Goal: Information Seeking & Learning: Check status

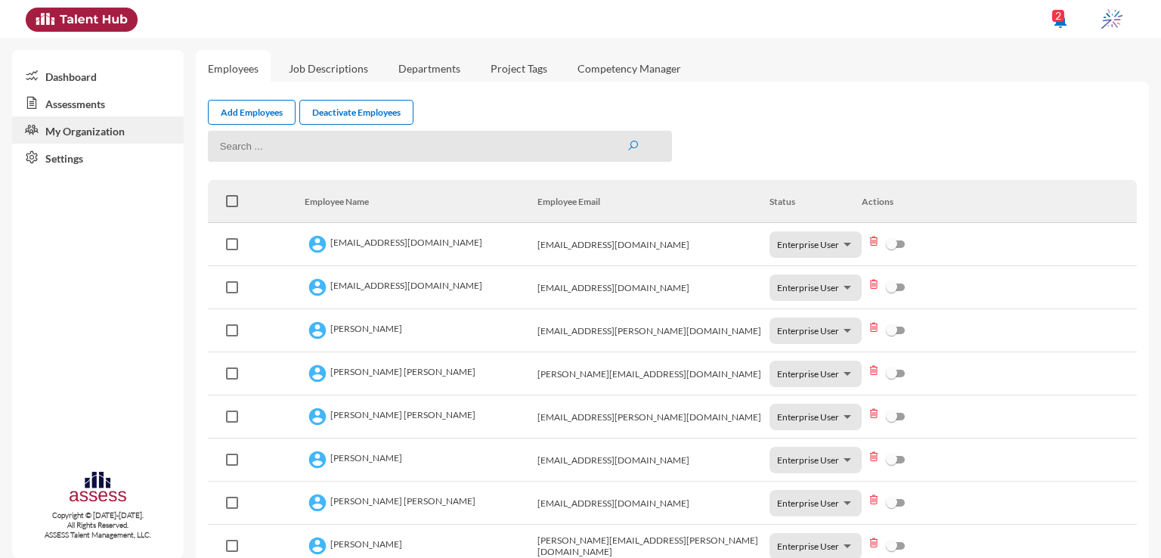
click at [76, 104] on link "Assessments" at bounding box center [98, 102] width 172 height 27
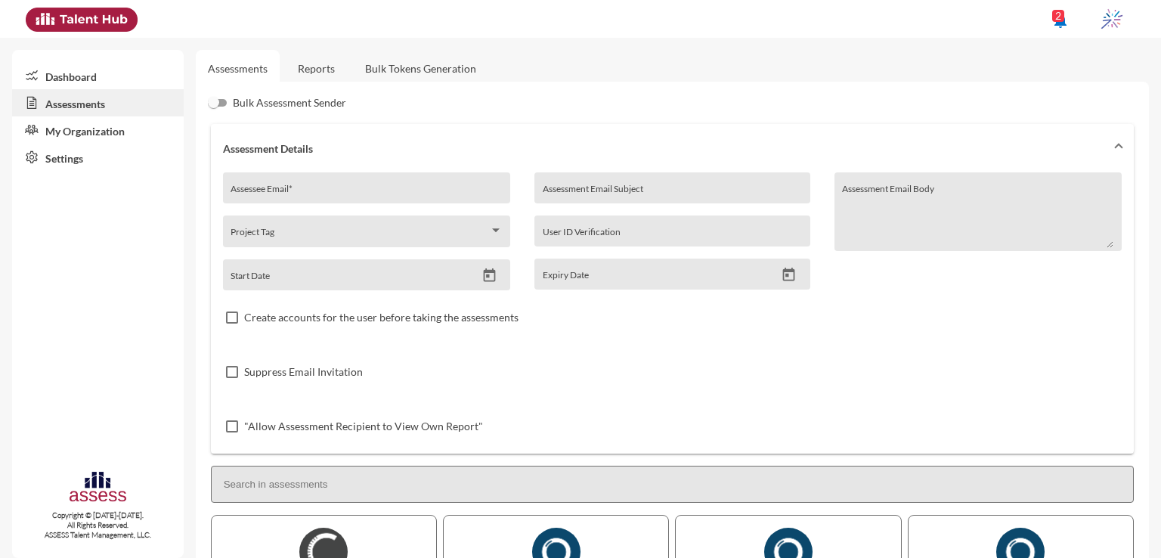
click at [325, 64] on link "Reports" at bounding box center [316, 68] width 61 height 37
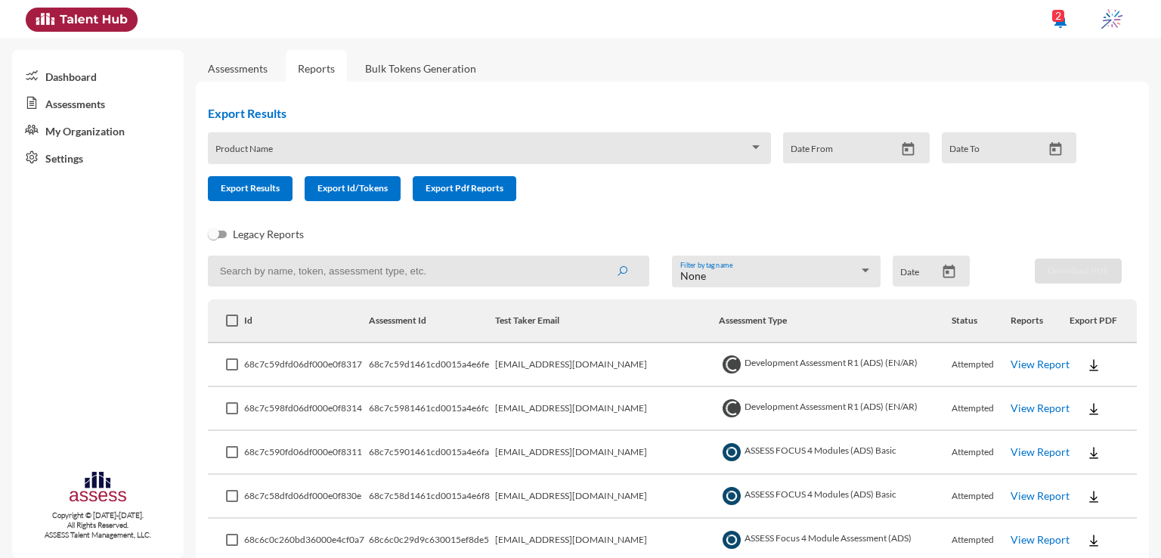
click at [484, 286] on input at bounding box center [428, 270] width 441 height 31
paste input "karim_elshahawy@hotmail.com"
click at [598, 257] on button "submit" at bounding box center [622, 270] width 48 height 27
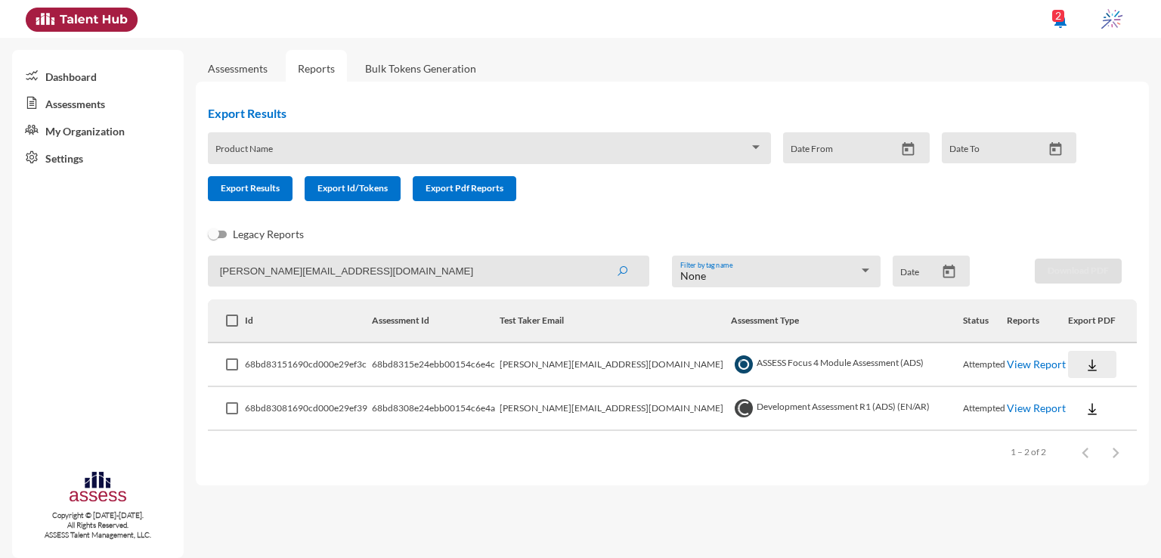
click at [1069, 368] on button at bounding box center [1092, 364] width 48 height 27
click at [1085, 397] on button "EN" at bounding box center [1098, 393] width 85 height 29
click at [1085, 397] on button at bounding box center [1092, 408] width 48 height 27
click at [1108, 447] on button "OCM / EN" at bounding box center [1108, 437] width 105 height 29
click at [1085, 413] on img at bounding box center [1092, 408] width 15 height 15
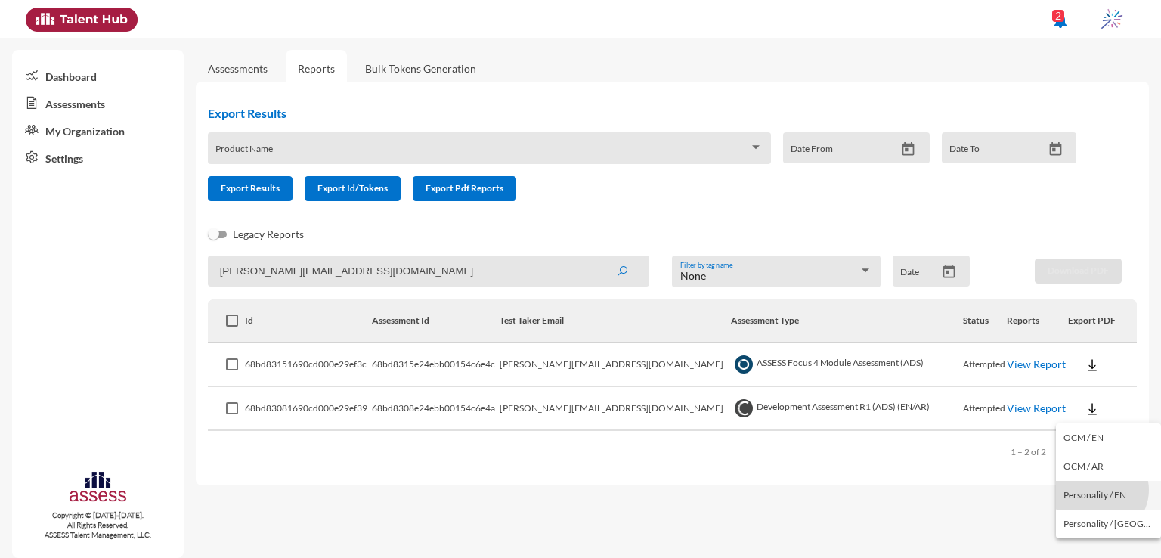
click at [1100, 490] on button "Personality / EN" at bounding box center [1108, 495] width 105 height 29
click at [1009, 366] on link "View Report" at bounding box center [1036, 363] width 59 height 13
click at [1017, 409] on link "View Report" at bounding box center [1036, 407] width 59 height 13
click at [422, 277] on input "karim_elshahawy@hotmail.com" at bounding box center [428, 270] width 441 height 31
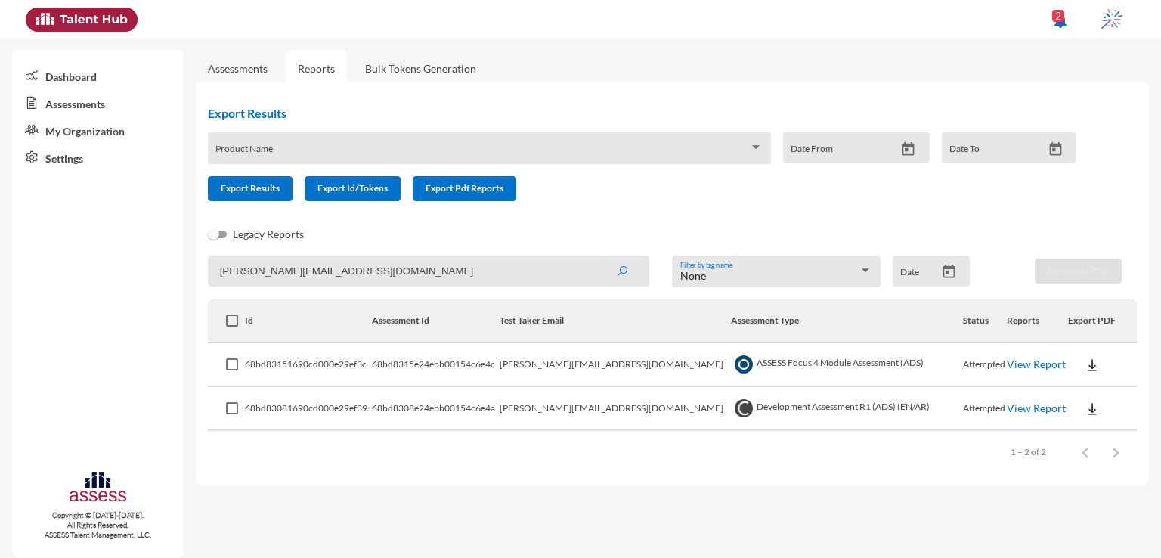
click at [422, 277] on input "karim_elshahawy@hotmail.com" at bounding box center [428, 270] width 441 height 31
paste input "ebraheemtarek600@g"
type input "ebraheemtarek600@gmail.com"
click at [598, 257] on button "submit" at bounding box center [622, 270] width 48 height 27
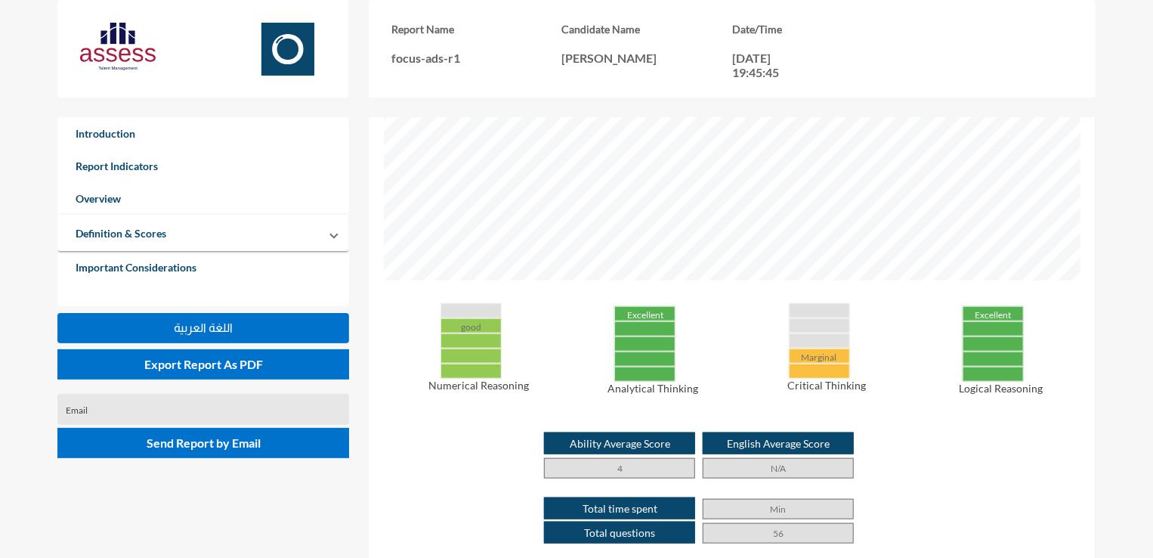
scroll to position [590, 0]
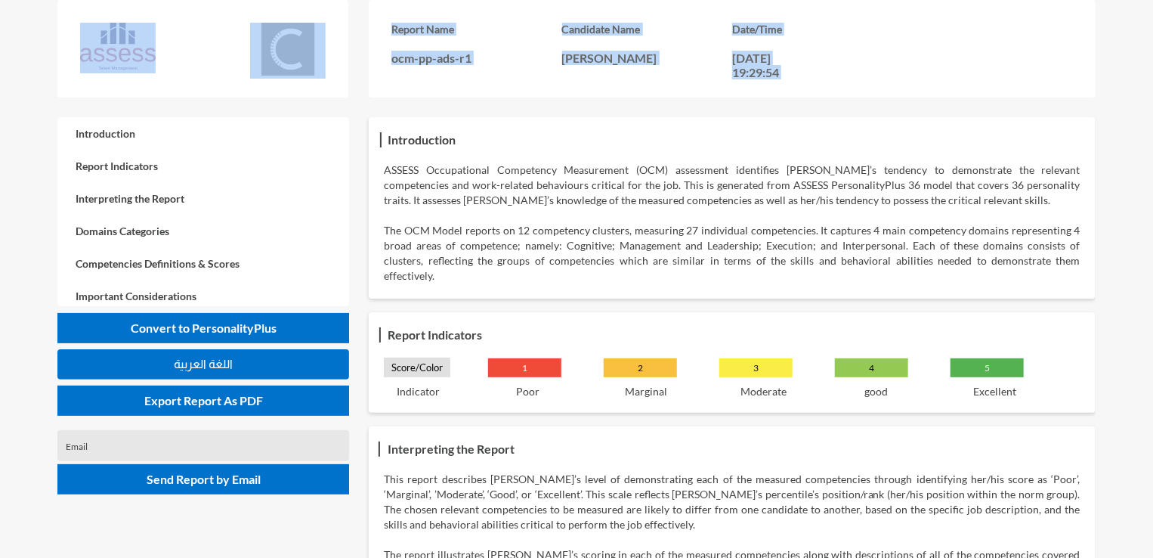
drag, startPoint x: 1151, startPoint y: 36, endPoint x: 1156, endPoint y: 82, distance: 47.1
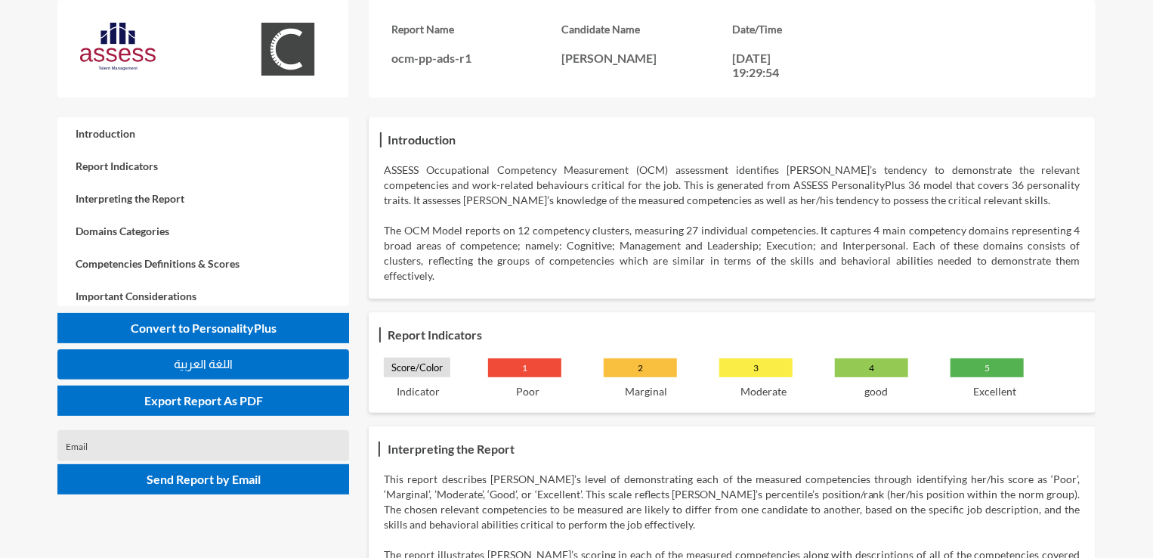
click at [1151, 57] on div "Report Name ocm-pp-ads-r1 Candidate Name Karim ElShahawy Date/Time 09-09-2025, …" at bounding box center [633, 58] width 1153 height 117
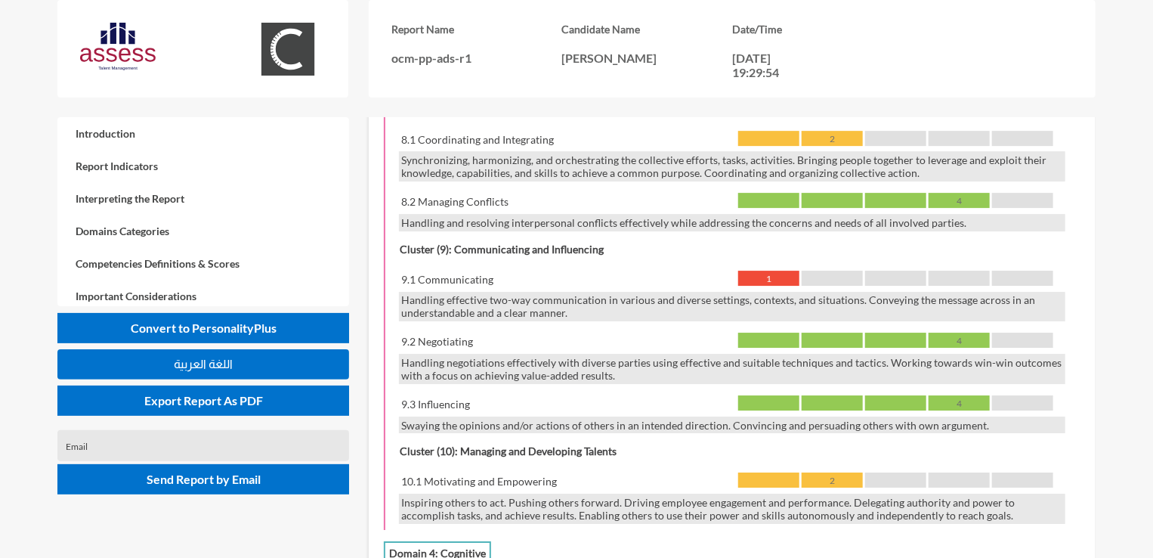
scroll to position [2340, 0]
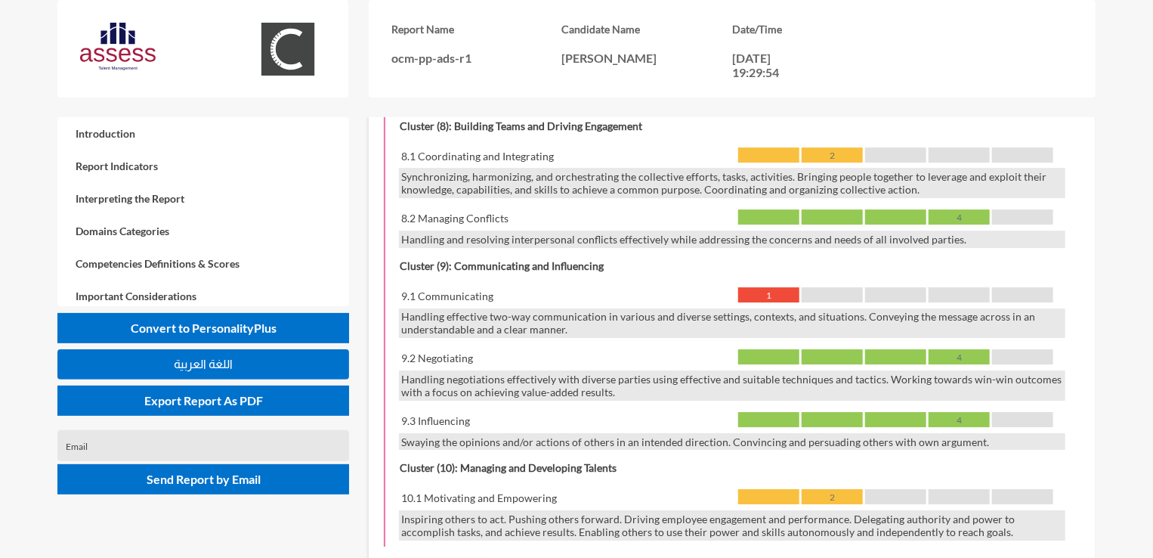
drag, startPoint x: 1150, startPoint y: 372, endPoint x: 1160, endPoint y: 410, distance: 39.0
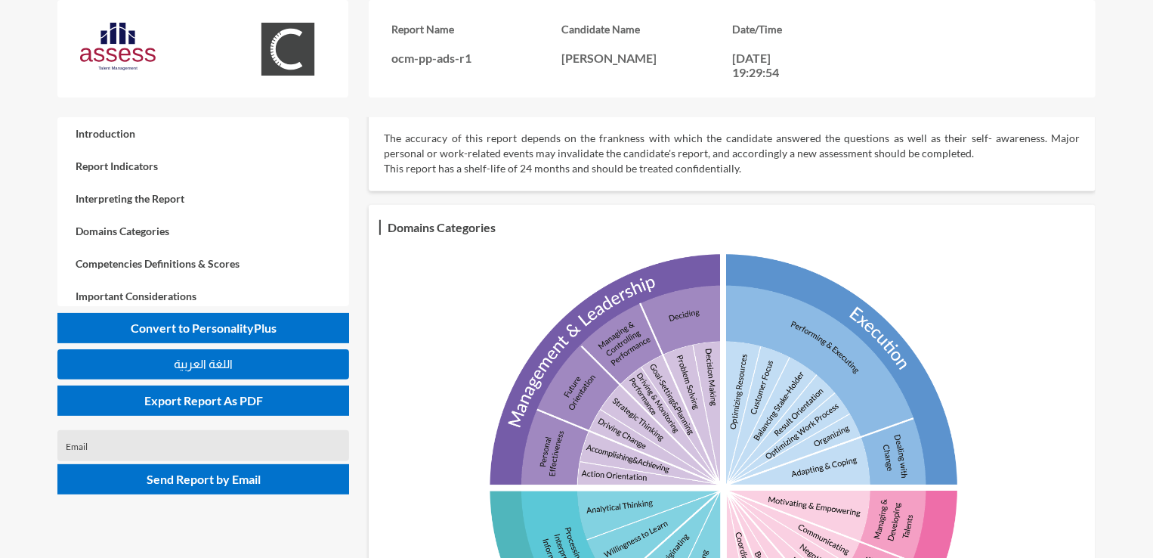
scroll to position [453, 0]
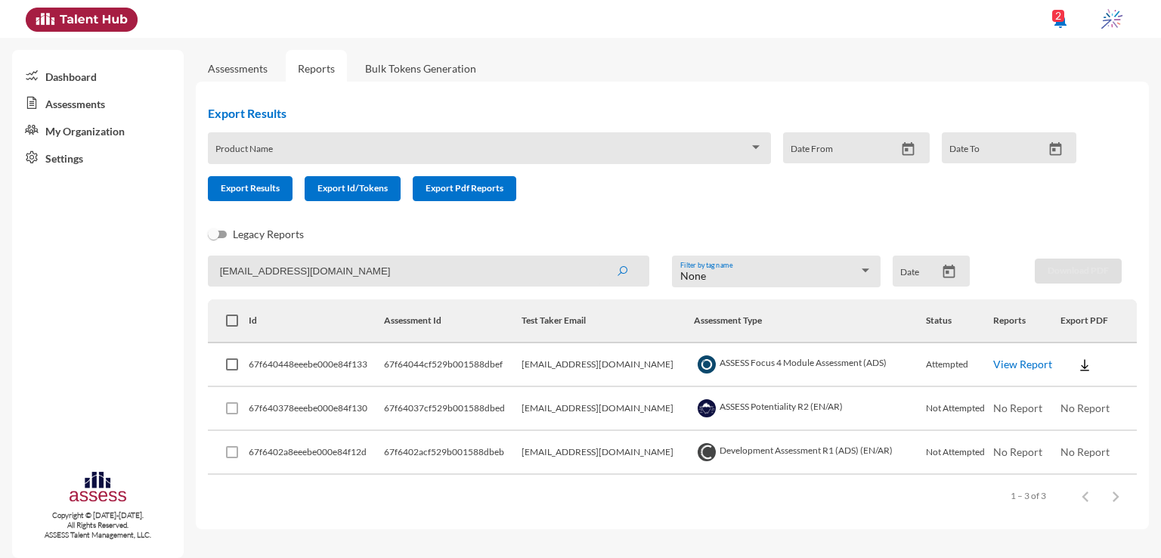
click at [420, 267] on input "[EMAIL_ADDRESS][DOMAIN_NAME]" at bounding box center [428, 270] width 441 height 31
click at [212, 68] on link "Assessments" at bounding box center [238, 68] width 60 height 13
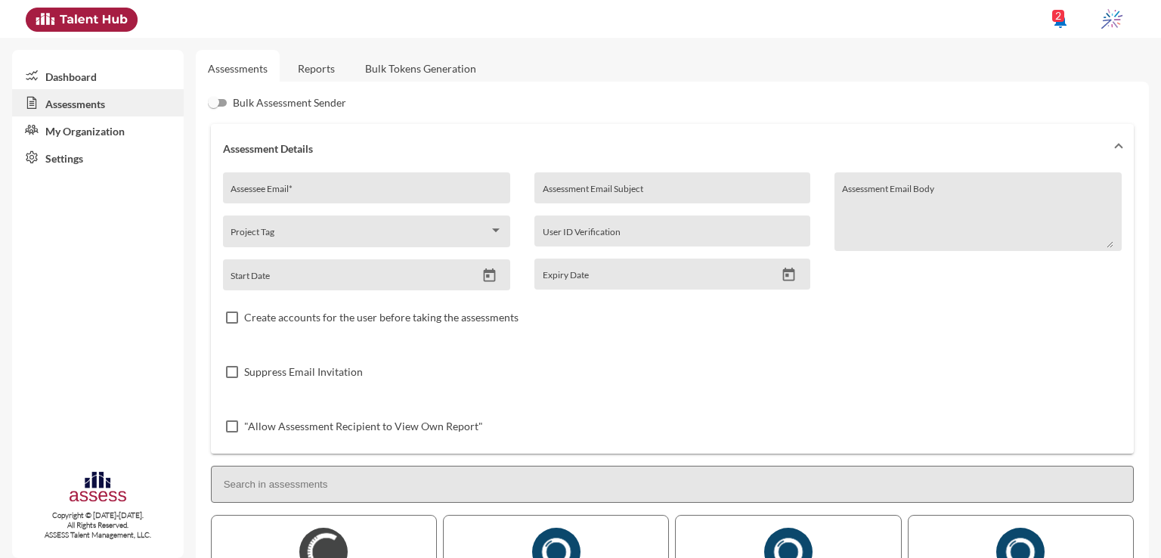
click at [355, 184] on div "Assessee Email *" at bounding box center [366, 192] width 271 height 23
paste input "ola.shabeb14@gmail.com"
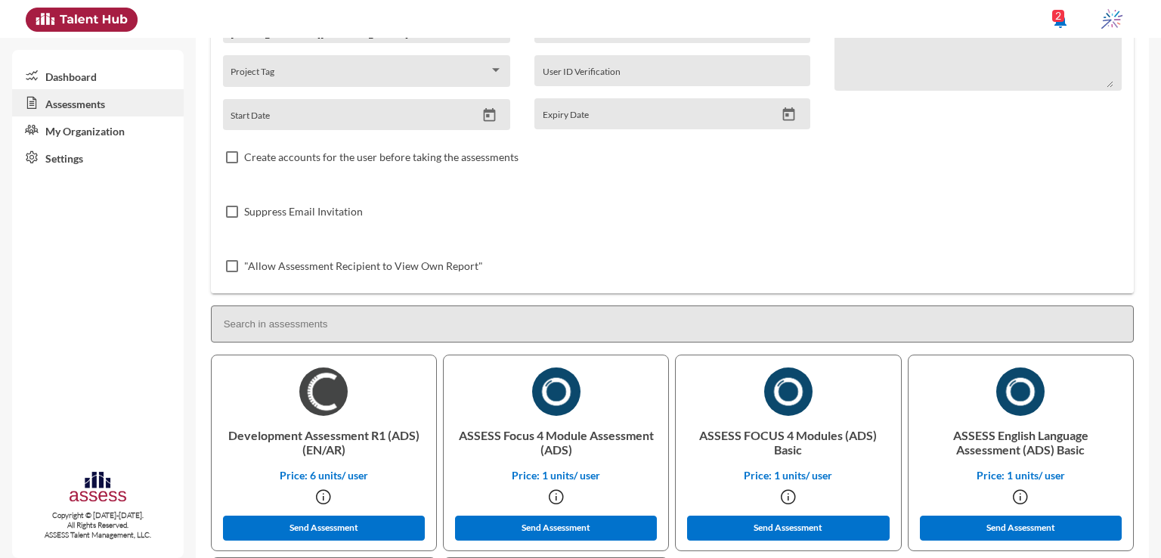
scroll to position [158, 0]
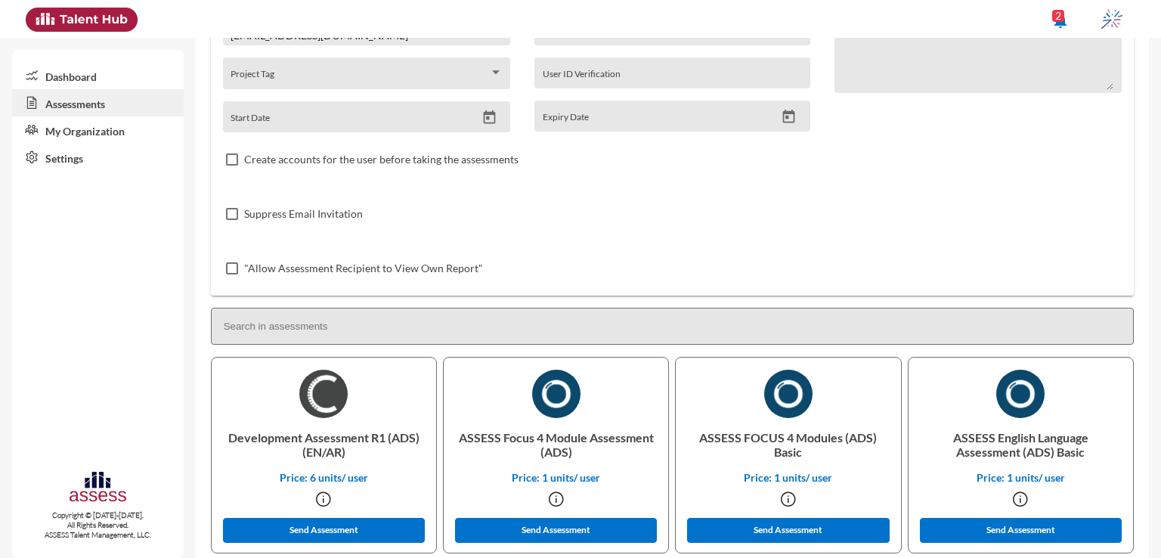
type input "ola.shabeb14@gmail.com"
click at [275, 437] on p "Development Assessment R1 (ADS) (EN/AR)" at bounding box center [324, 444] width 200 height 53
drag, startPoint x: 224, startPoint y: 436, endPoint x: 365, endPoint y: 441, distance: 140.7
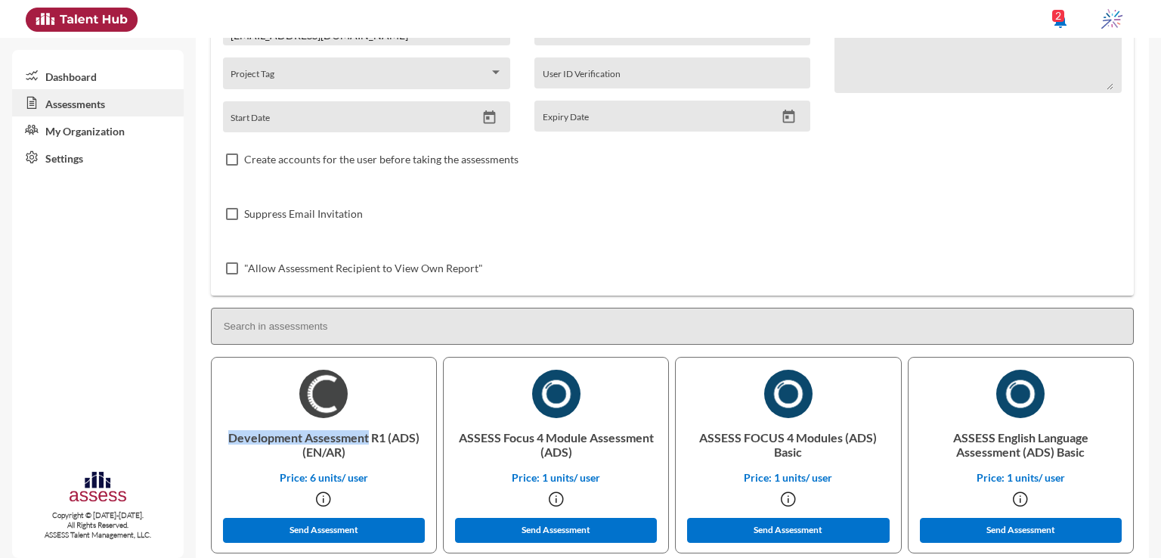
click at [365, 441] on p "Development Assessment R1 (ADS) (EN/AR)" at bounding box center [324, 444] width 200 height 53
copy p "Development Assessment"
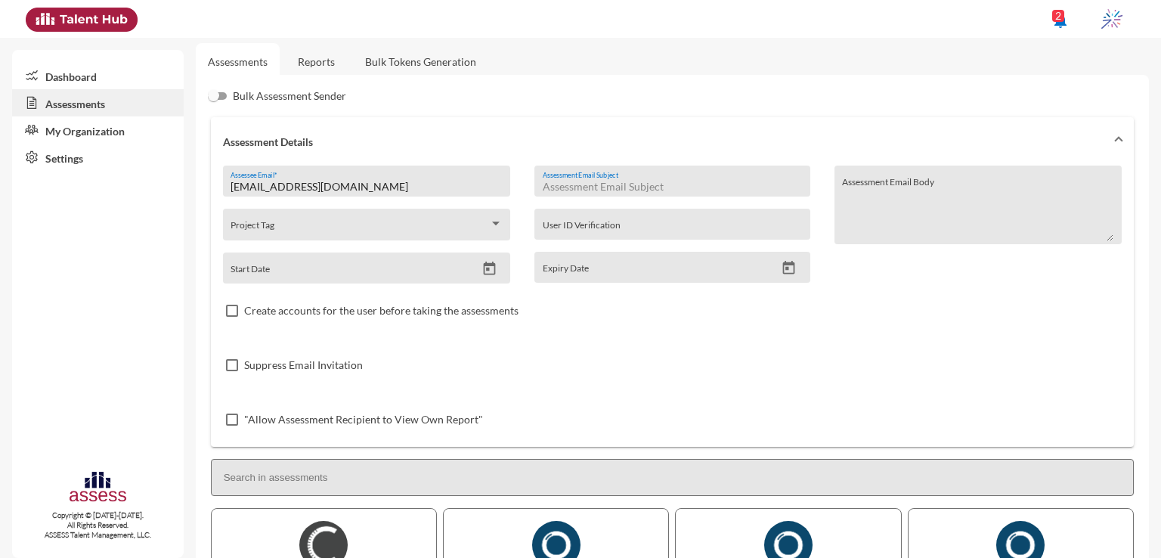
click at [761, 182] on input "Assessment Email Subject" at bounding box center [672, 187] width 259 height 12
paste input "Development Assessment"
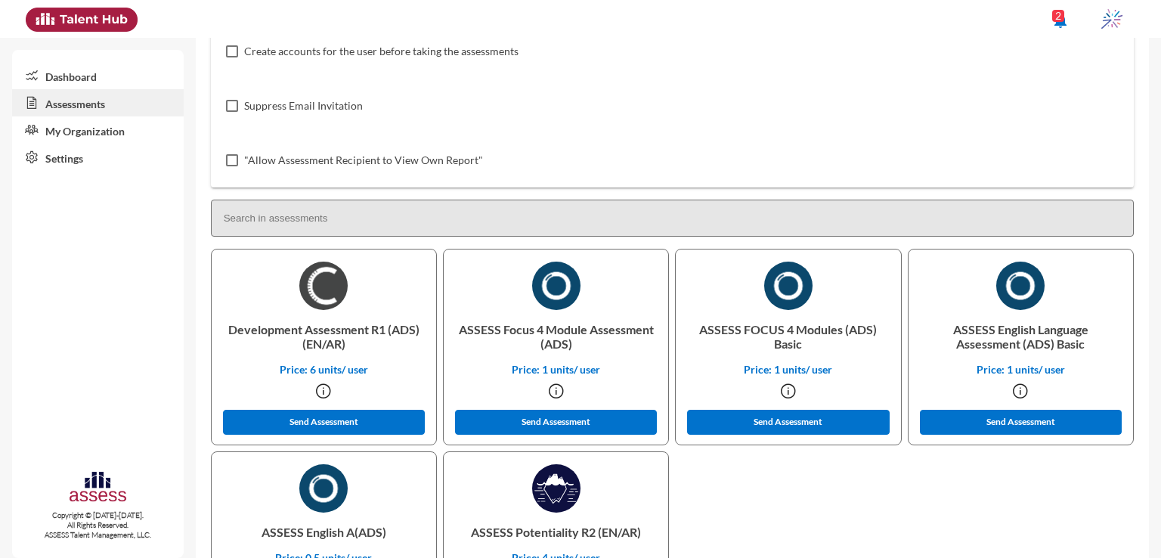
scroll to position [274, 0]
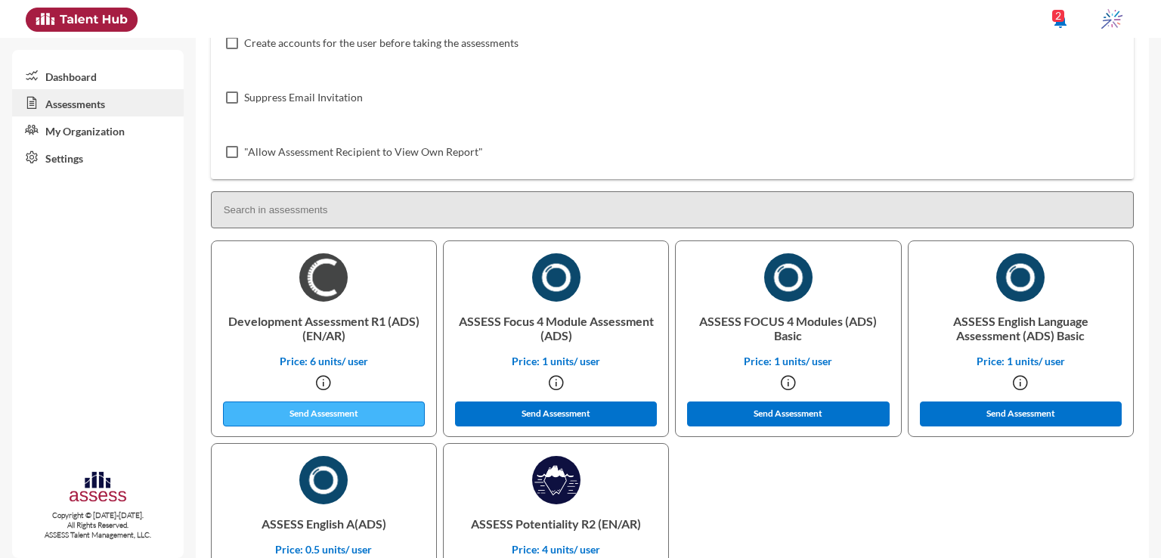
click at [399, 410] on button "Send Assessment" at bounding box center [324, 413] width 203 height 25
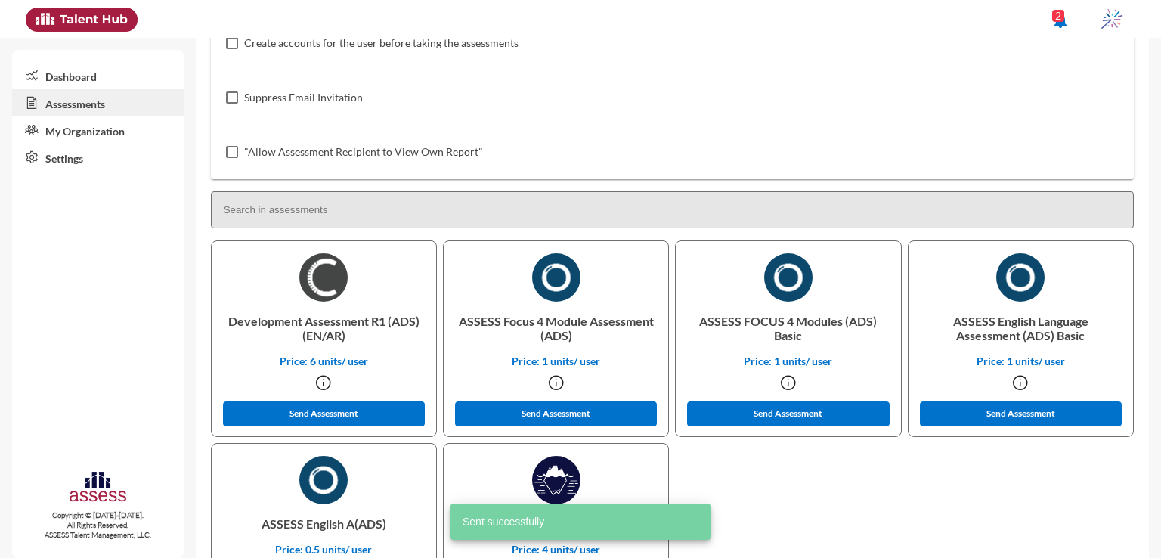
click at [323, 525] on p "ASSESS English A(ADS)" at bounding box center [324, 523] width 200 height 39
copy p "English"
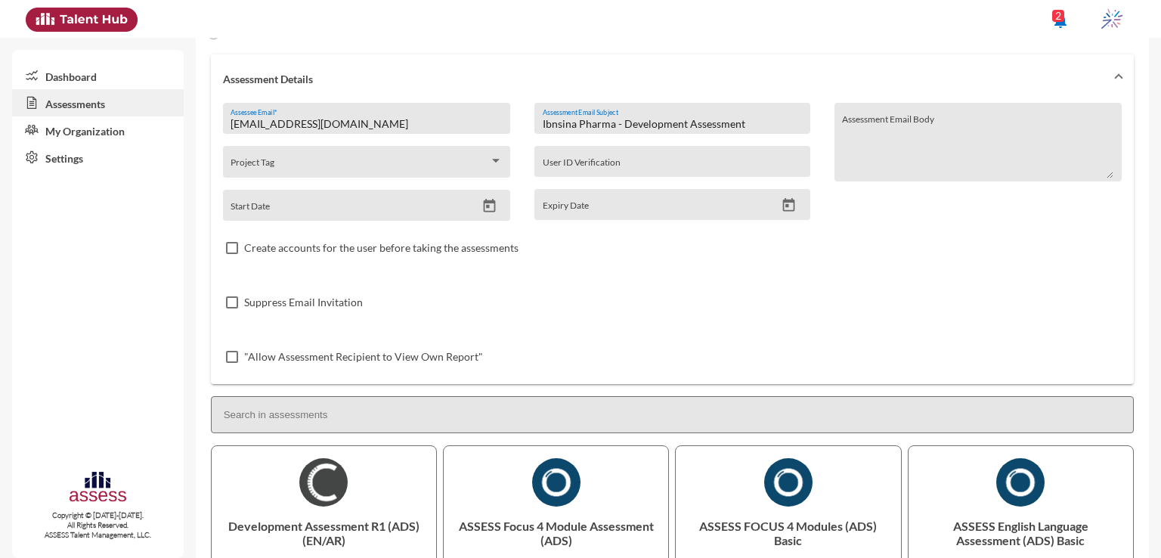
scroll to position [63, 0]
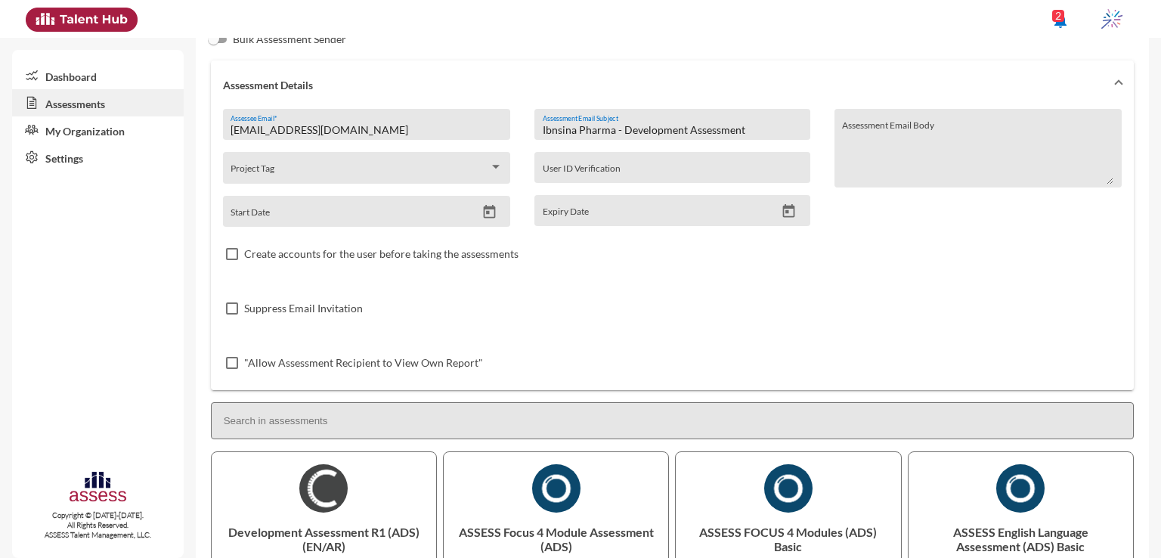
click at [650, 131] on input "Ibnsina Pharma - Development Assessment" at bounding box center [672, 130] width 259 height 12
paste input "English"
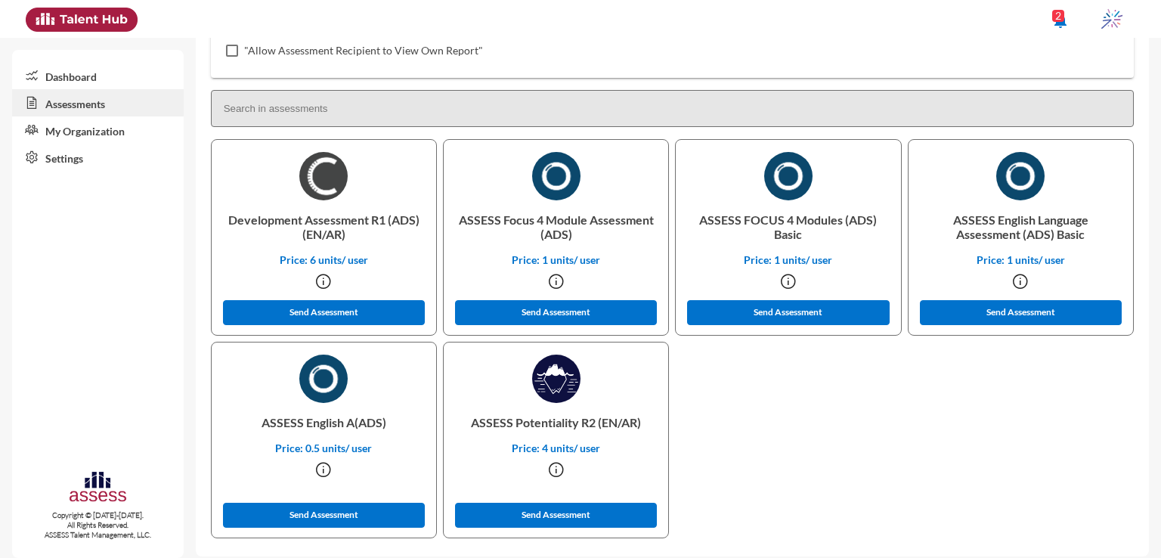
scroll to position [387, 0]
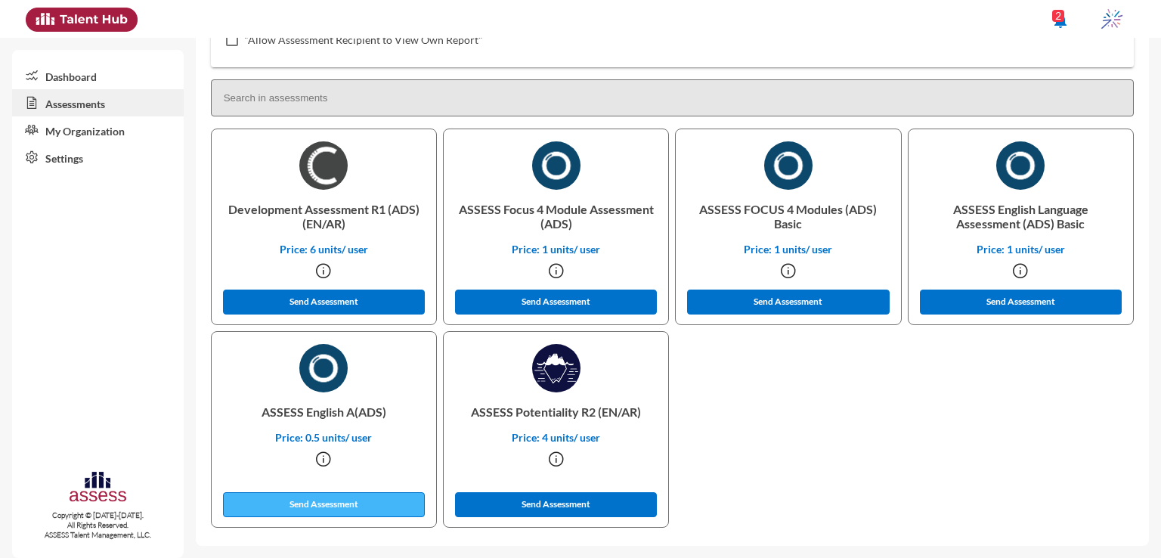
click at [350, 500] on button "Send Assessment" at bounding box center [324, 504] width 203 height 25
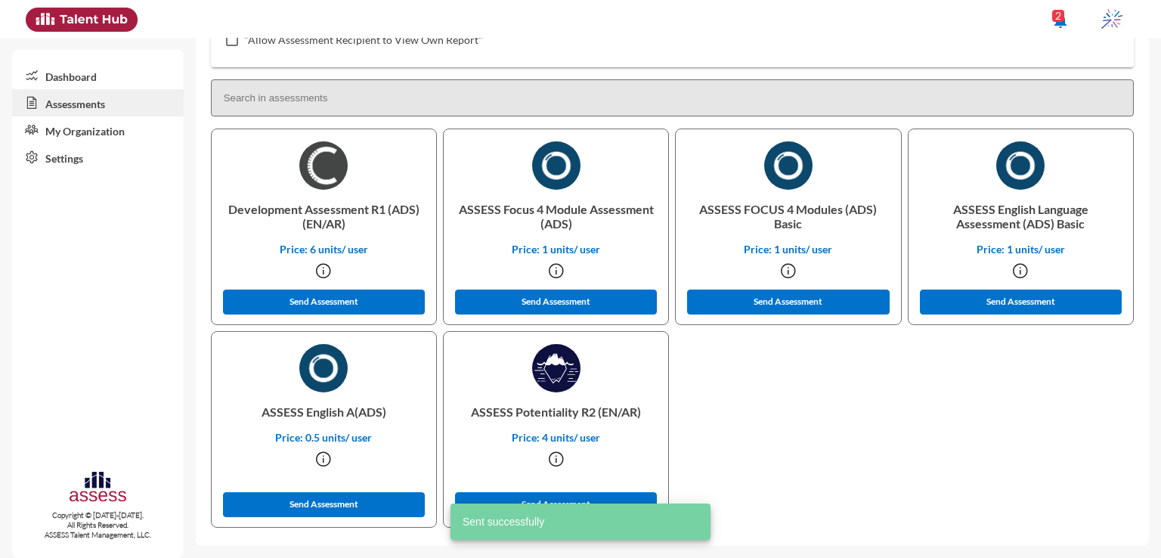
click at [556, 409] on p "ASSESS Potentiality R2 (EN/AR)" at bounding box center [556, 411] width 200 height 39
copy p "Potentiality"
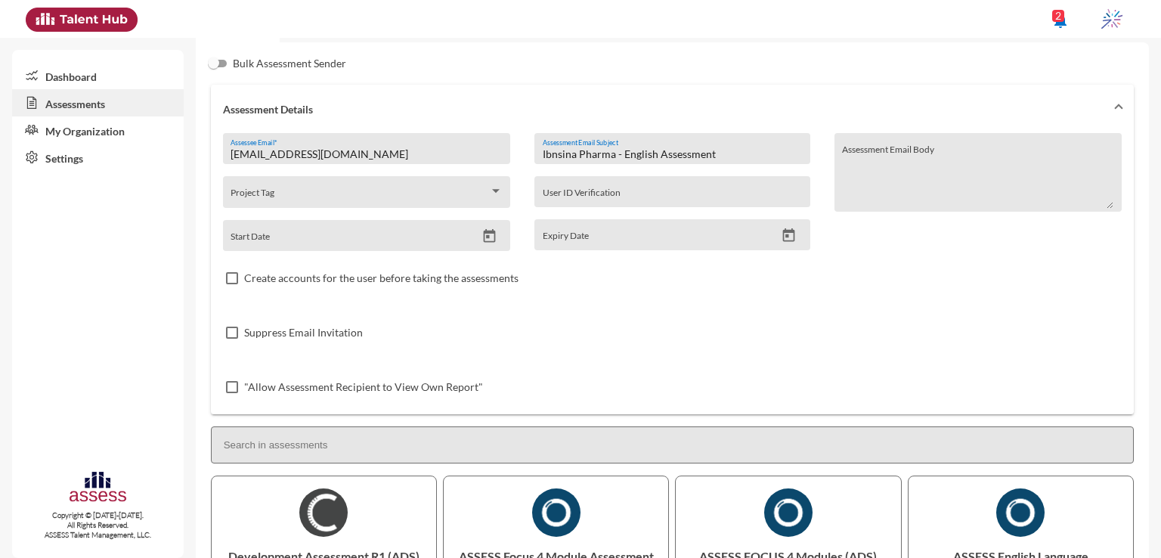
scroll to position [36, 0]
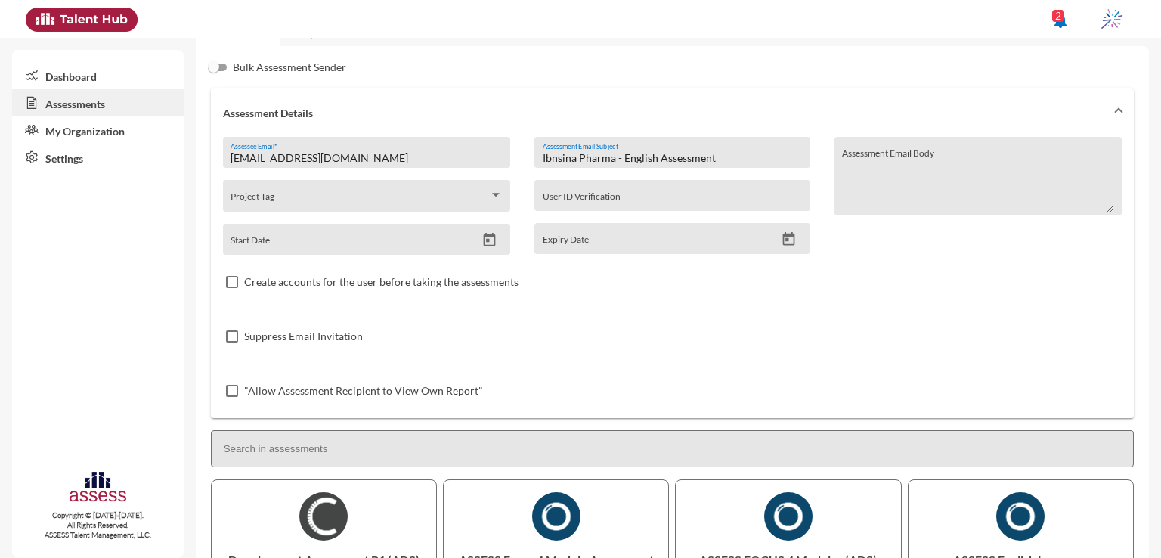
click at [633, 162] on input "Ibnsina Pharma - English Assessment" at bounding box center [672, 158] width 259 height 12
paste input "Potentiality"
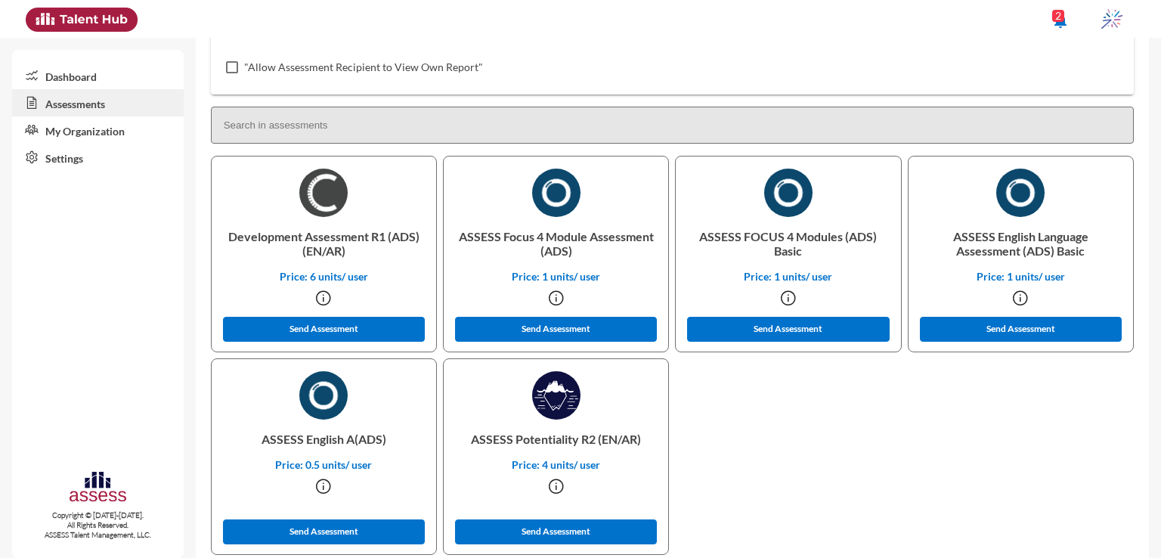
scroll to position [387, 0]
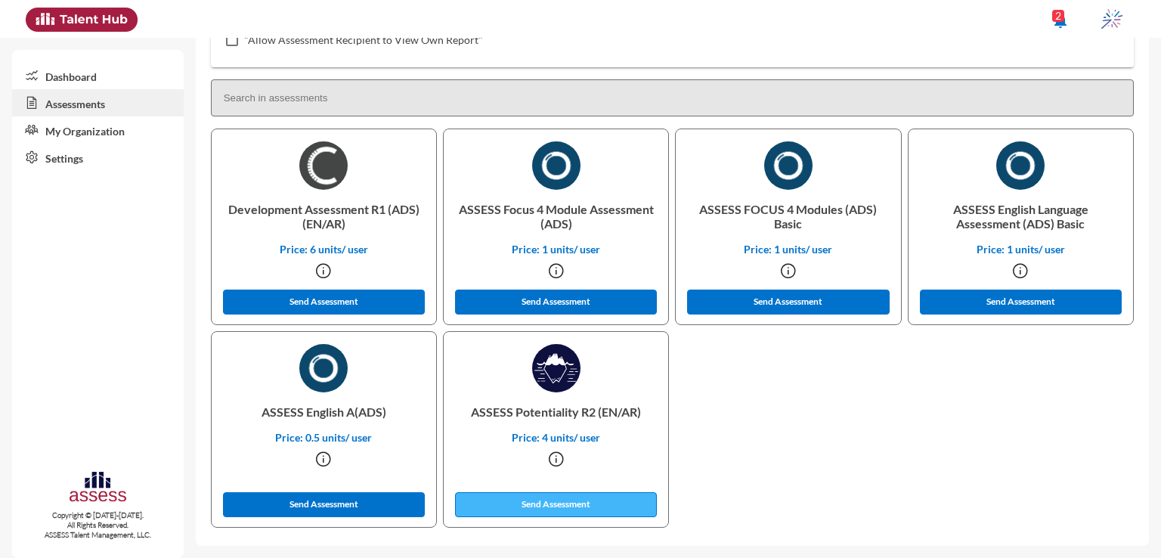
type input "Ibnsina Pharma - Potentiality Assessment"
click at [561, 512] on button "Send Assessment" at bounding box center [556, 504] width 203 height 25
click at [460, 89] on input at bounding box center [672, 97] width 923 height 37
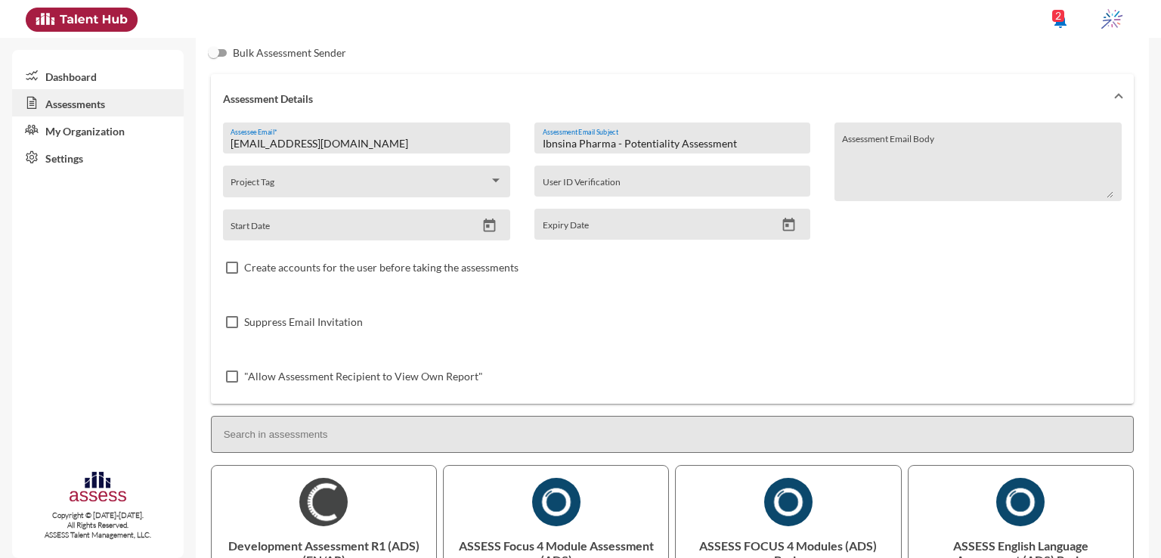
scroll to position [0, 0]
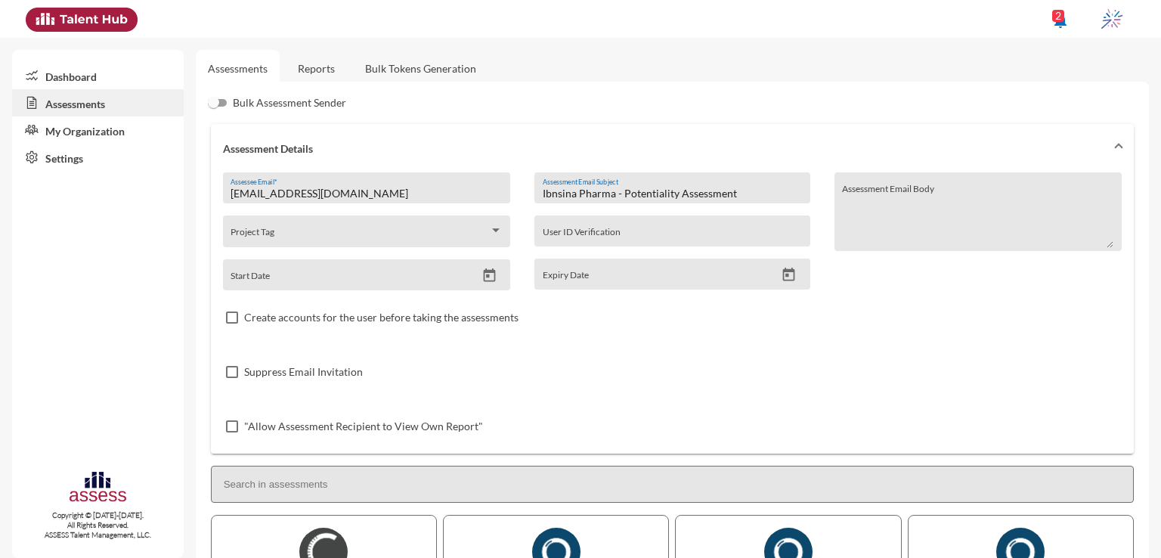
click at [309, 76] on link "Reports" at bounding box center [316, 68] width 61 height 37
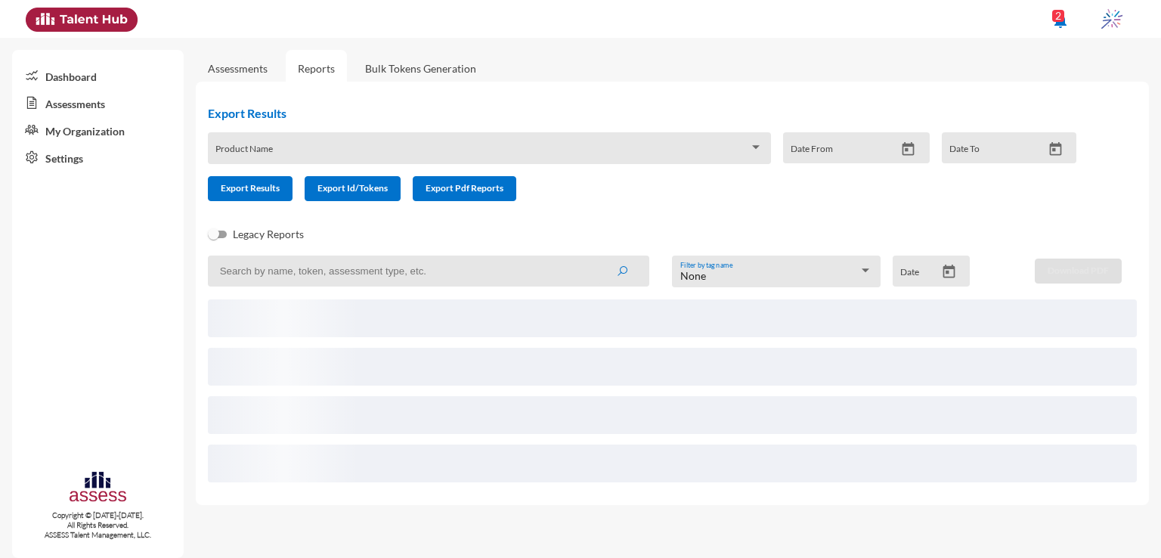
click at [336, 269] on input at bounding box center [428, 270] width 441 height 31
paste input "Nada.abdelnaby.g@gmail.com"
type input "Nada.abdelnaby.g@gmail.com"
click at [598, 257] on button "submit" at bounding box center [622, 270] width 48 height 27
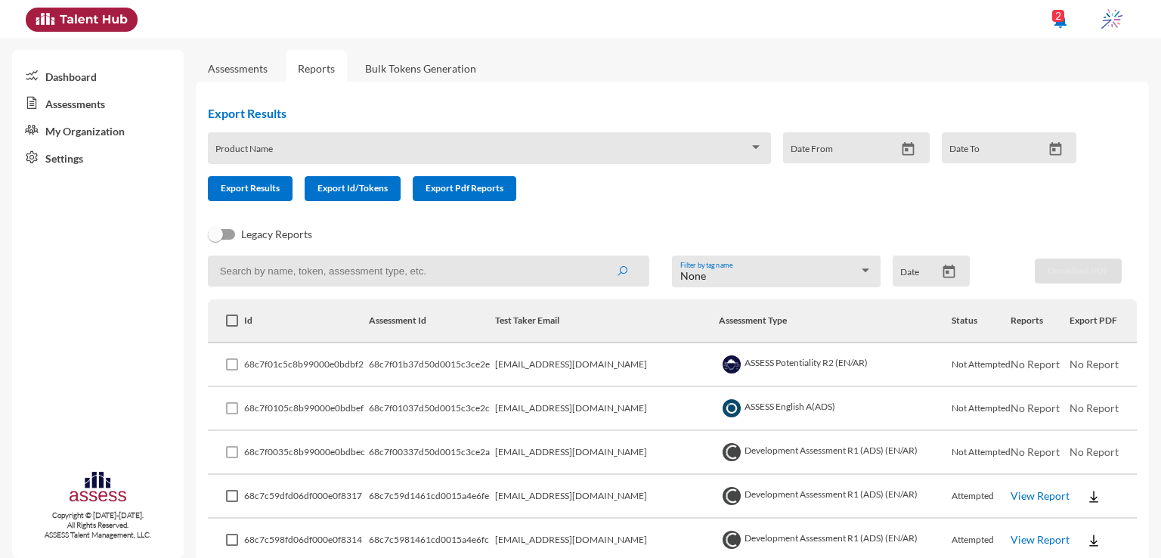
click at [360, 276] on input at bounding box center [428, 270] width 441 height 31
paste input "[EMAIL_ADDRESS][DOMAIN_NAME]"
type input "[EMAIL_ADDRESS][DOMAIN_NAME]"
click at [598, 257] on button "submit" at bounding box center [622, 270] width 48 height 27
click at [360, 276] on input at bounding box center [428, 270] width 441 height 31
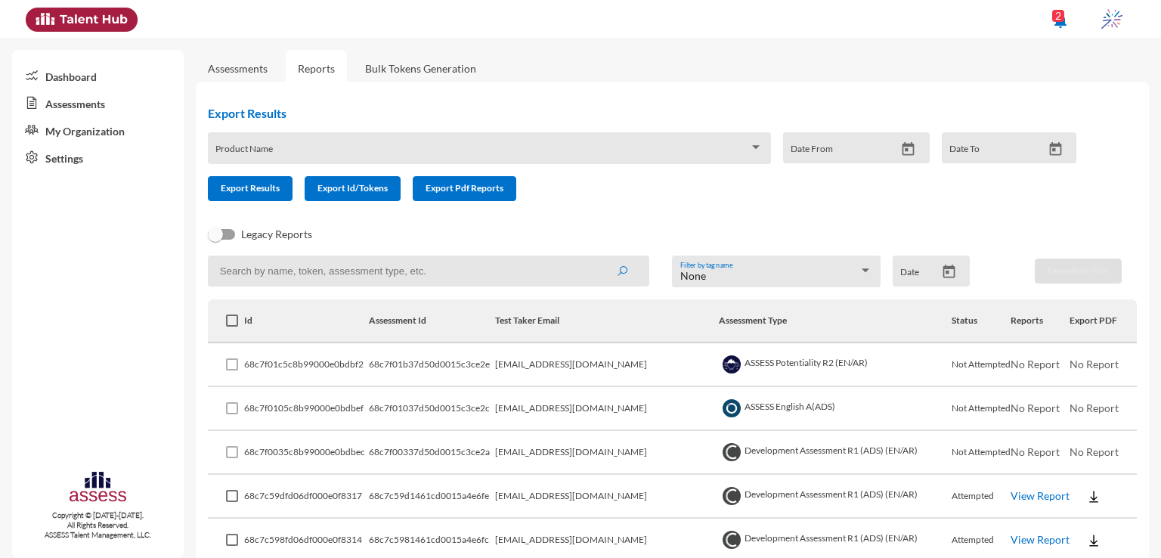
paste input "[EMAIL_ADDRESS][DOMAIN_NAME]"
type input "[EMAIL_ADDRESS][DOMAIN_NAME]"
click at [598, 257] on button "submit" at bounding box center [622, 270] width 48 height 27
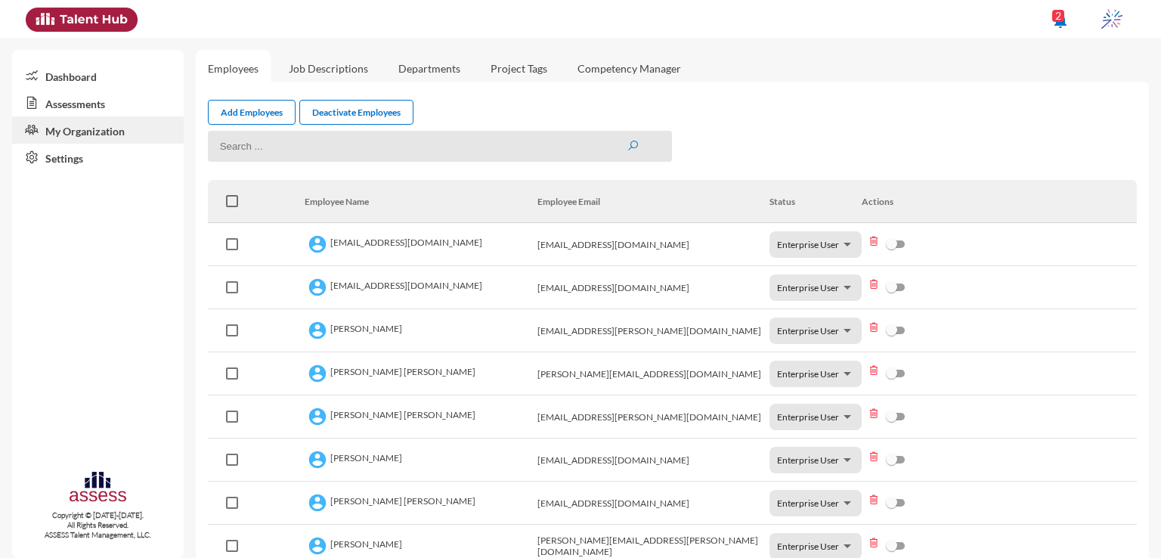
click at [122, 112] on link "Assessments" at bounding box center [98, 102] width 172 height 27
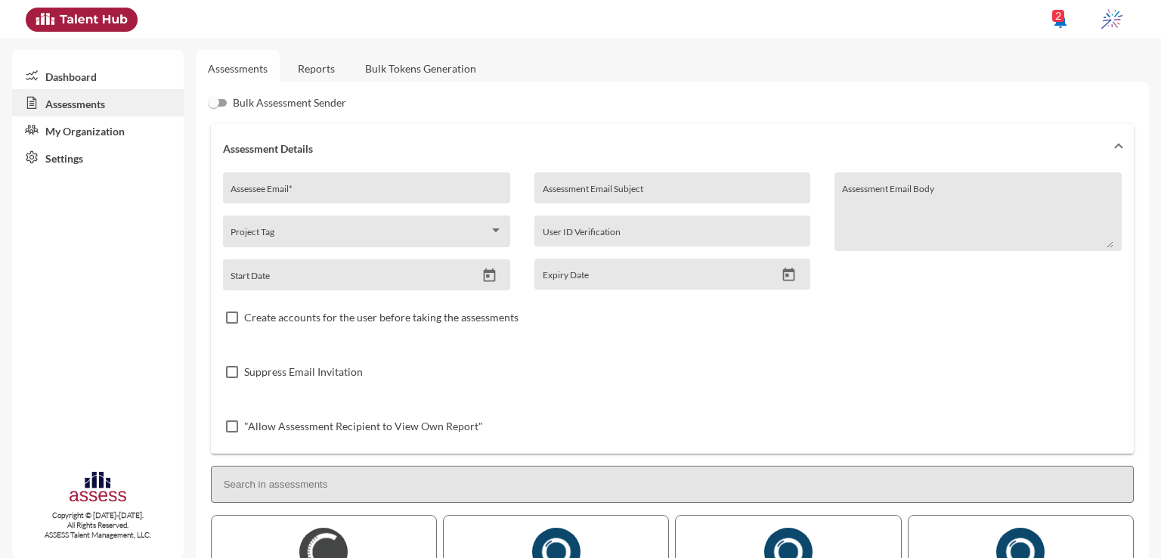
click at [327, 75] on link "Reports" at bounding box center [316, 68] width 61 height 37
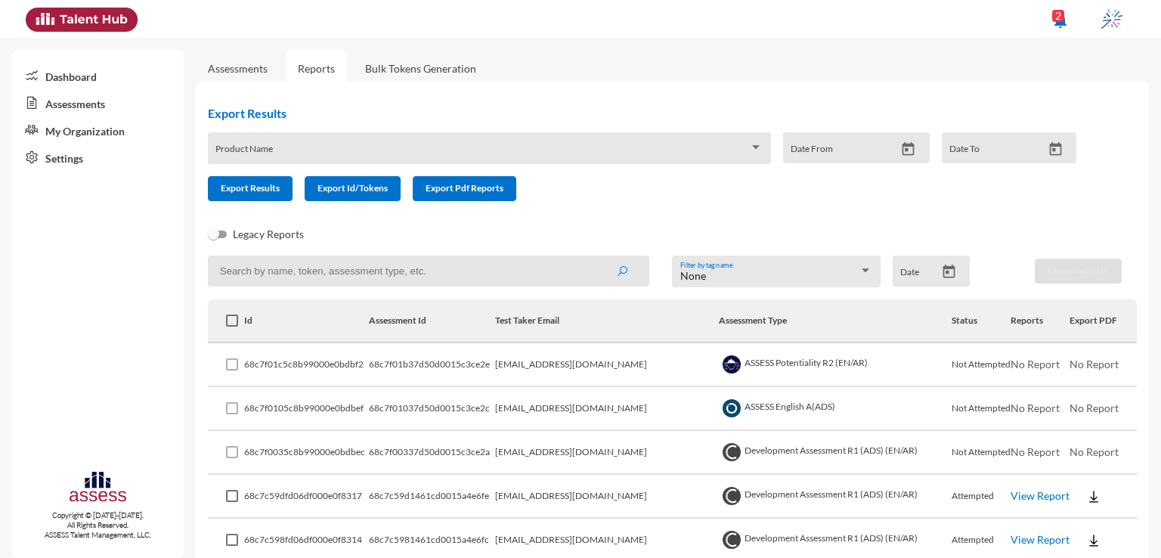
click at [425, 276] on input at bounding box center [428, 270] width 441 height 31
paste input "[EMAIL_ADDRESS][DOMAIN_NAME]"
type input "[EMAIL_ADDRESS][DOMAIN_NAME]"
click at [598, 257] on button "submit" at bounding box center [622, 270] width 48 height 27
click at [497, 283] on input at bounding box center [428, 270] width 441 height 31
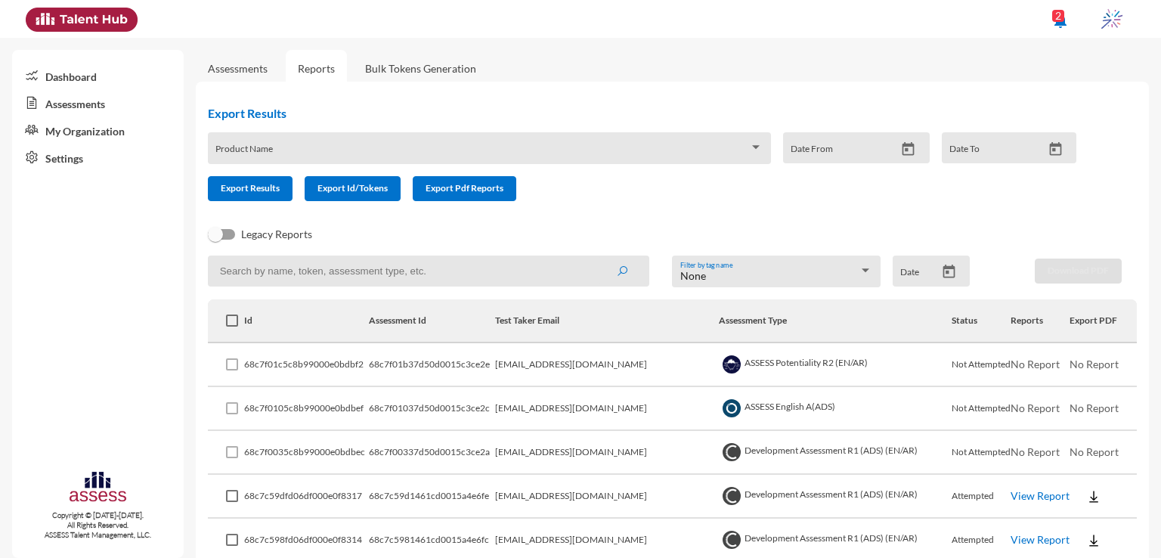
paste input "[EMAIL_ADDRESS][DOMAIN_NAME]"
click at [598, 257] on button "submit" at bounding box center [622, 270] width 48 height 27
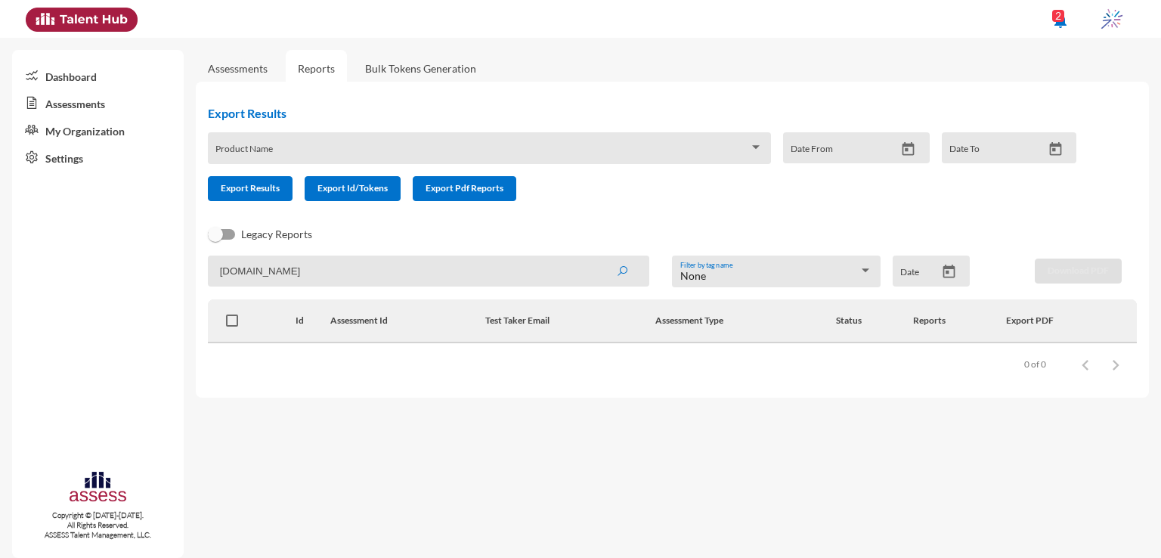
click at [598, 257] on button "submit" at bounding box center [622, 270] width 48 height 27
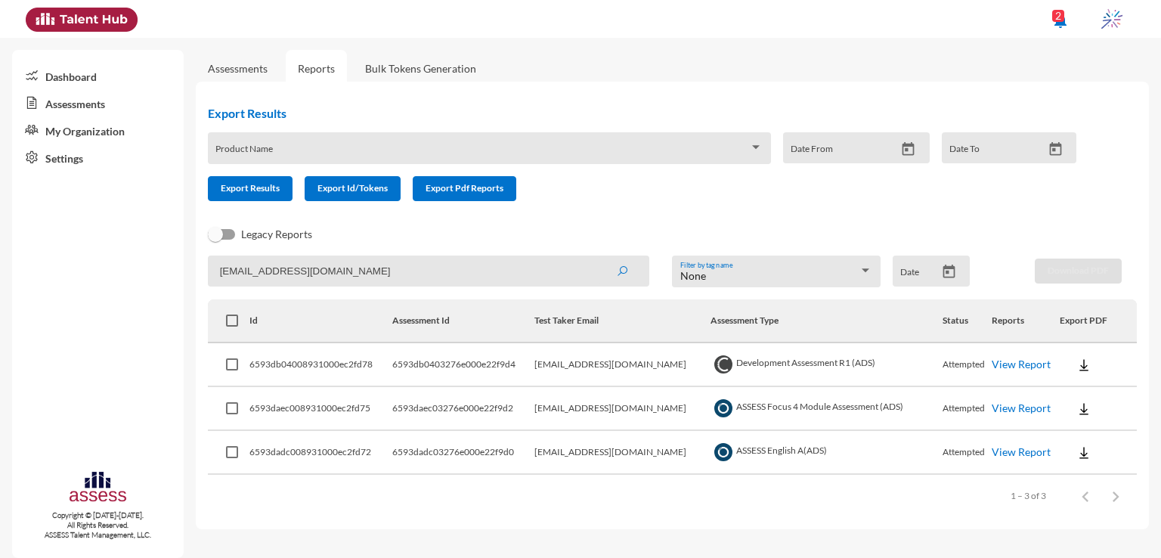
click at [1001, 359] on link "View Report" at bounding box center [1021, 363] width 59 height 13
click at [1008, 406] on link "View Report" at bounding box center [1021, 407] width 59 height 13
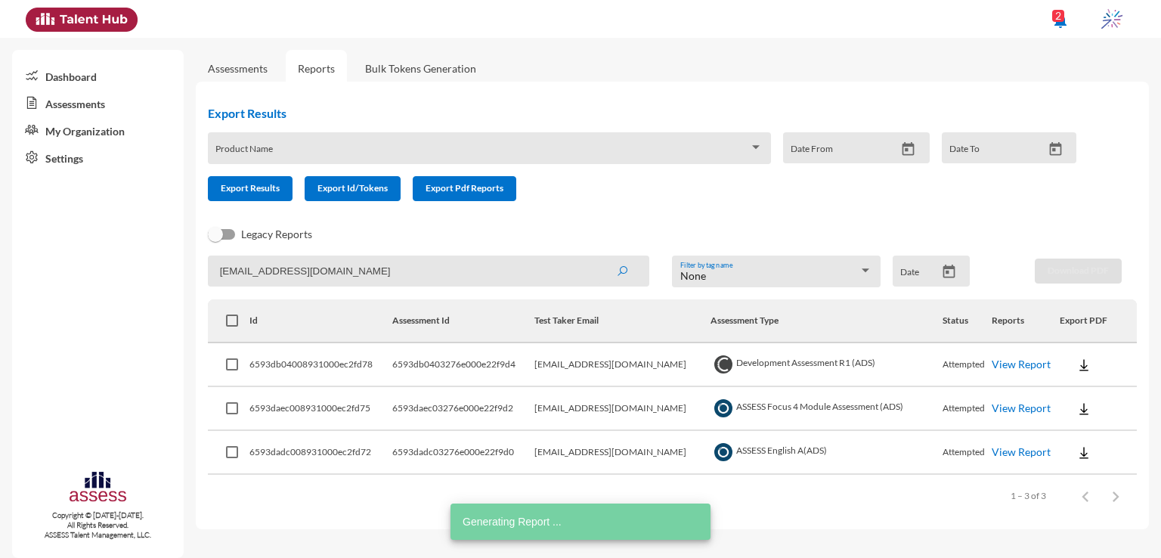
click at [1011, 452] on link "View Report" at bounding box center [1021, 451] width 59 height 13
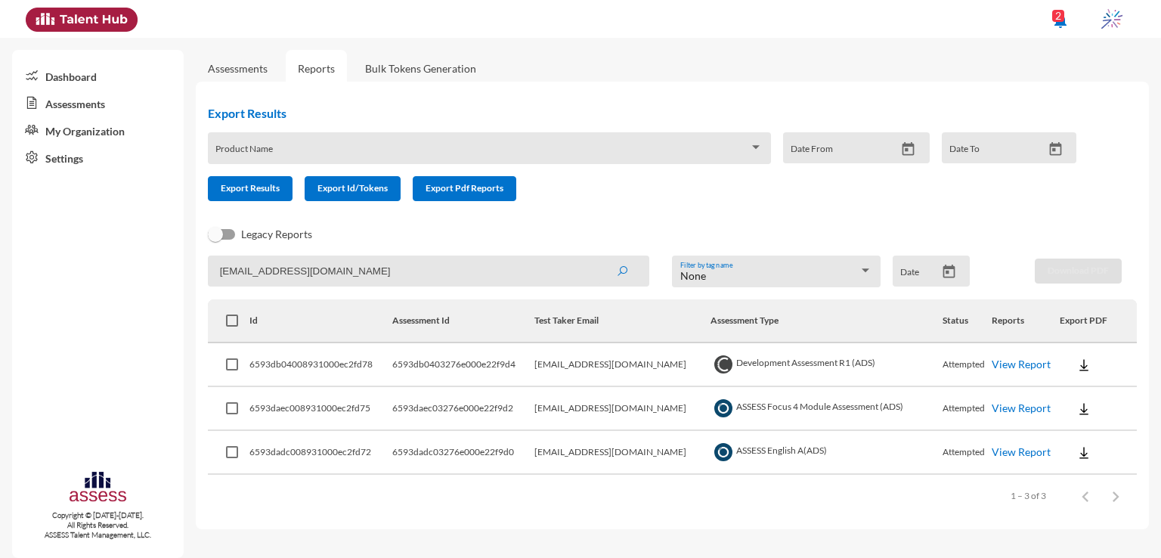
click at [363, 260] on input "[EMAIL_ADDRESS][DOMAIN_NAME]" at bounding box center [428, 270] width 441 height 31
click at [363, 260] on input "Nadasaleh30697@gmail.com" at bounding box center [428, 270] width 441 height 31
paste input "radwafarrag83"
click at [598, 257] on button "submit" at bounding box center [622, 270] width 48 height 27
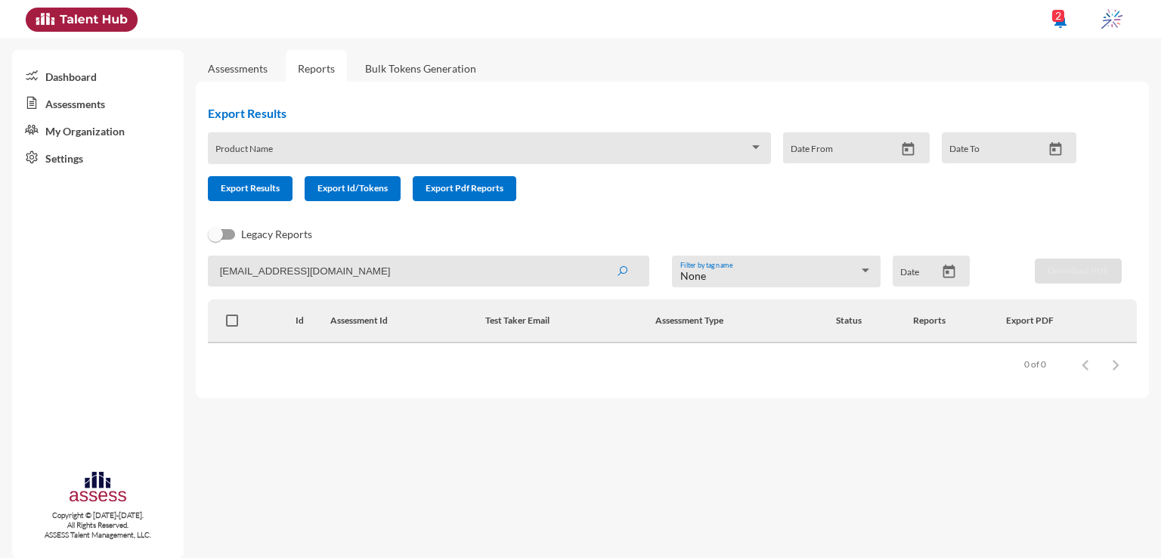
click at [598, 257] on button "submit" at bounding box center [622, 270] width 48 height 27
click at [361, 264] on input "radwafarrag83@gmail.com" at bounding box center [428, 270] width 441 height 31
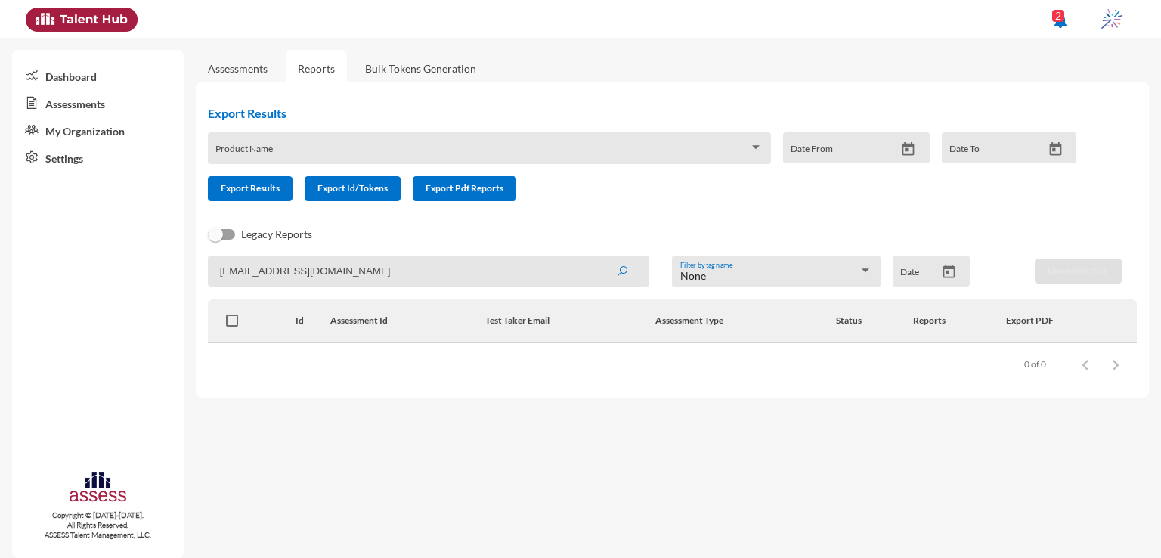
paste input "Nada.abdelnaby.g"
type input "Nada.abdelnaby.g@gmail.com"
click at [598, 257] on button "submit" at bounding box center [622, 270] width 48 height 27
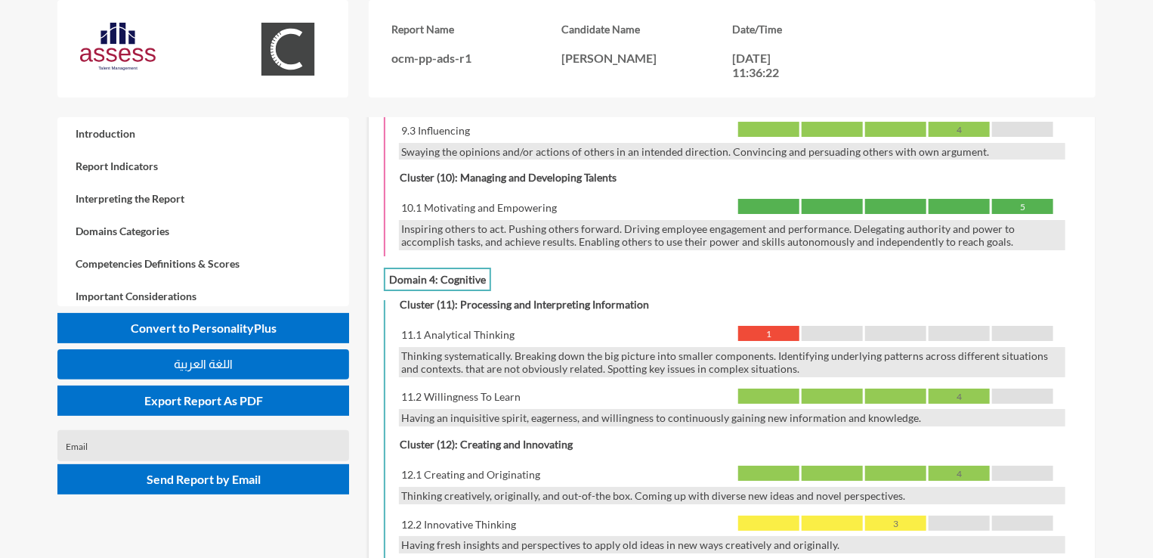
scroll to position [2601, 0]
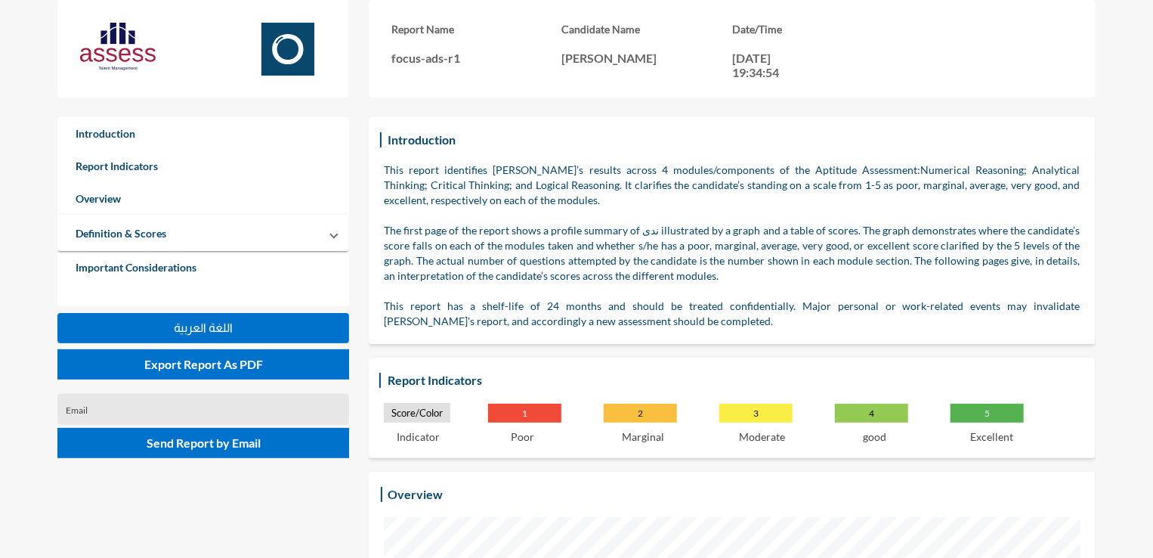
click at [1153, 56] on div "Report Name focus-ads-r1 Candidate Name ندى صالح Date/Time 02-01-2024, 19:34:54" at bounding box center [633, 58] width 1153 height 117
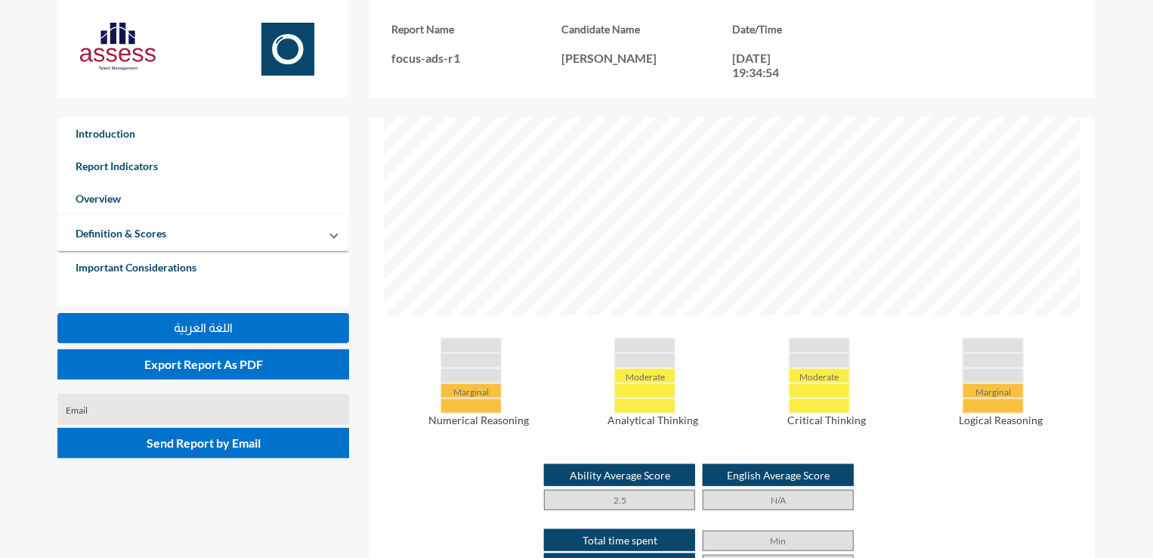
scroll to position [535, 0]
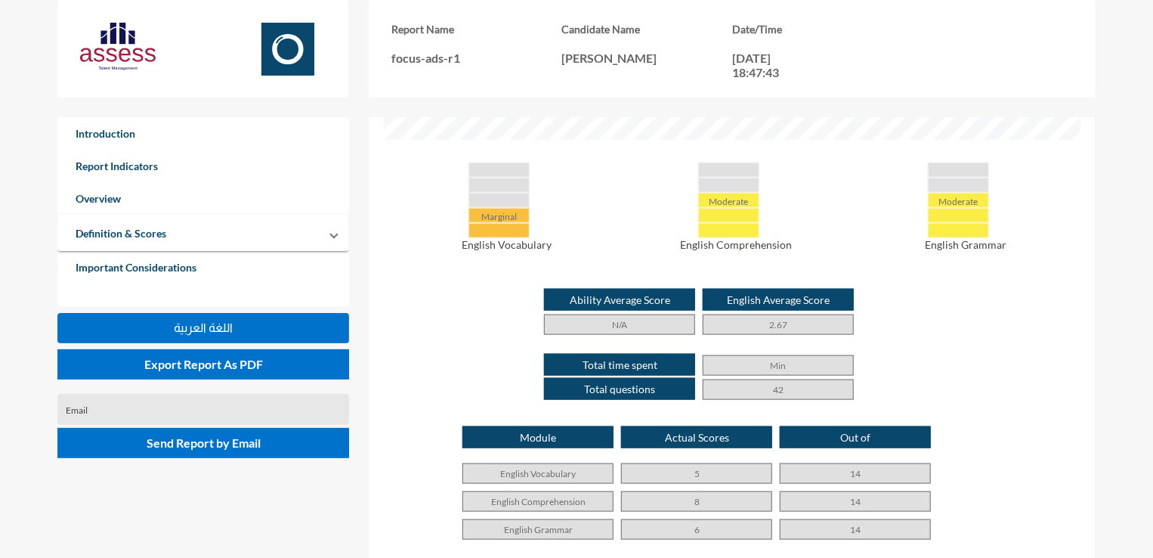
scroll to position [720, 0]
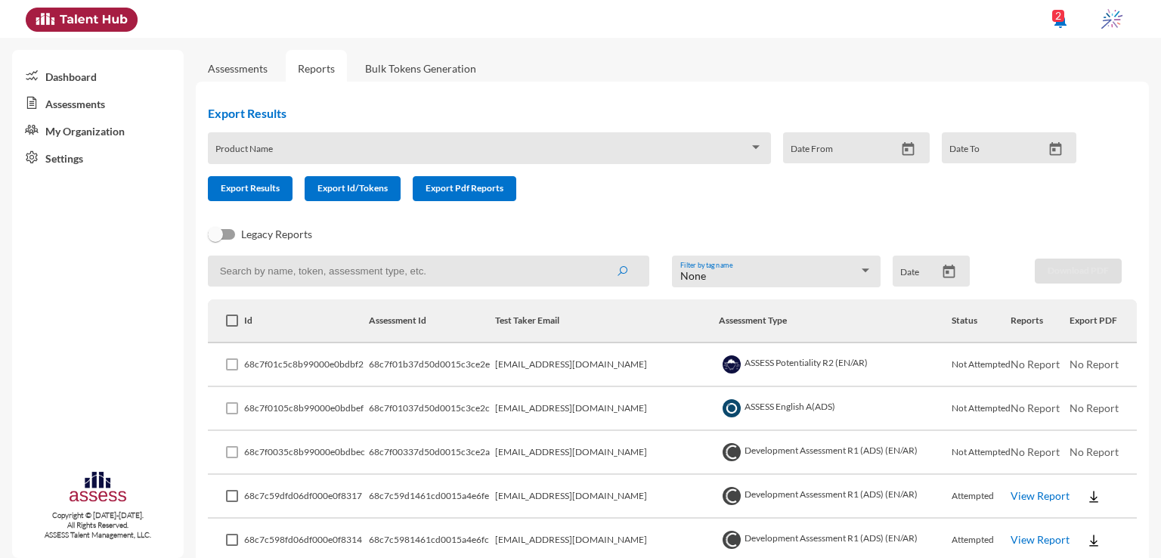
click at [528, 276] on input at bounding box center [428, 270] width 441 height 31
paste input "Nada.abdelnaby.g@gmail.com"
type input "Nada.abdelnaby.g@gmail.com"
click at [598, 257] on button "submit" at bounding box center [622, 270] width 48 height 27
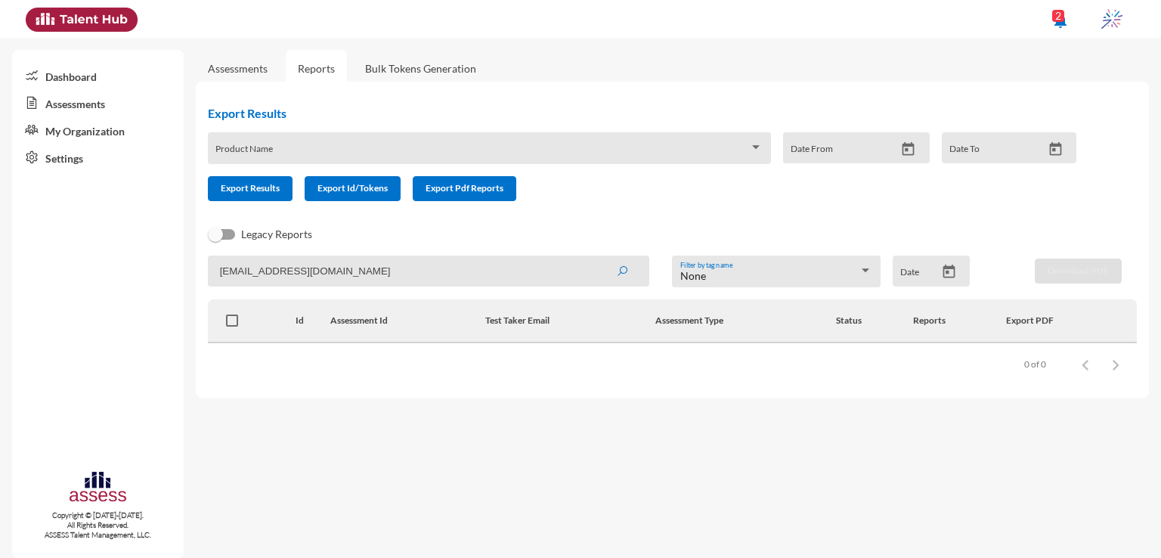
click at [257, 61] on link "Assessments" at bounding box center [238, 68] width 84 height 37
click at [267, 71] on link "Assessments" at bounding box center [238, 68] width 60 height 13
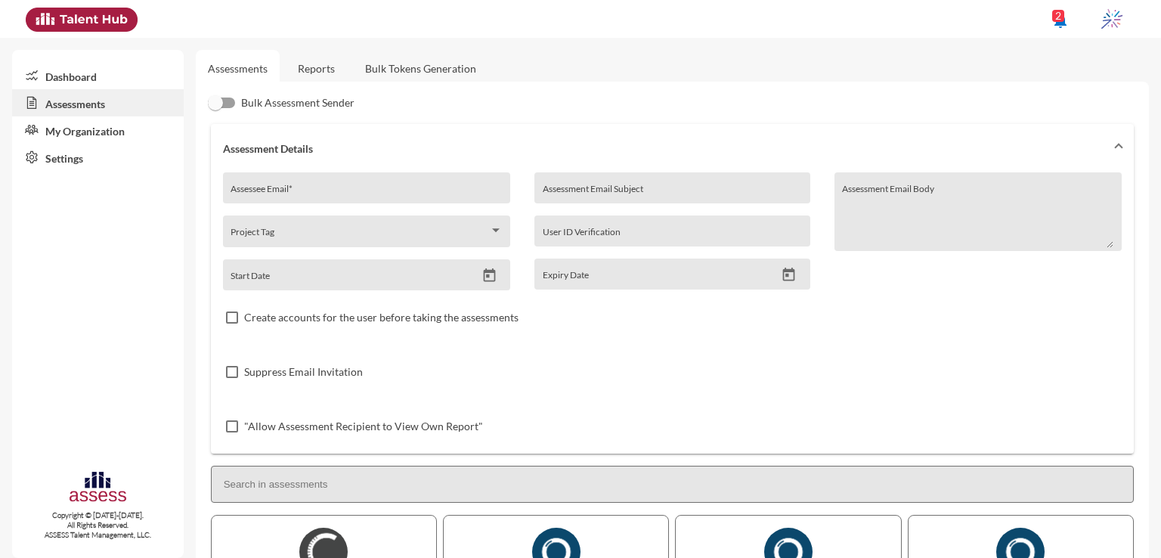
click at [326, 71] on link "Reports" at bounding box center [316, 68] width 61 height 37
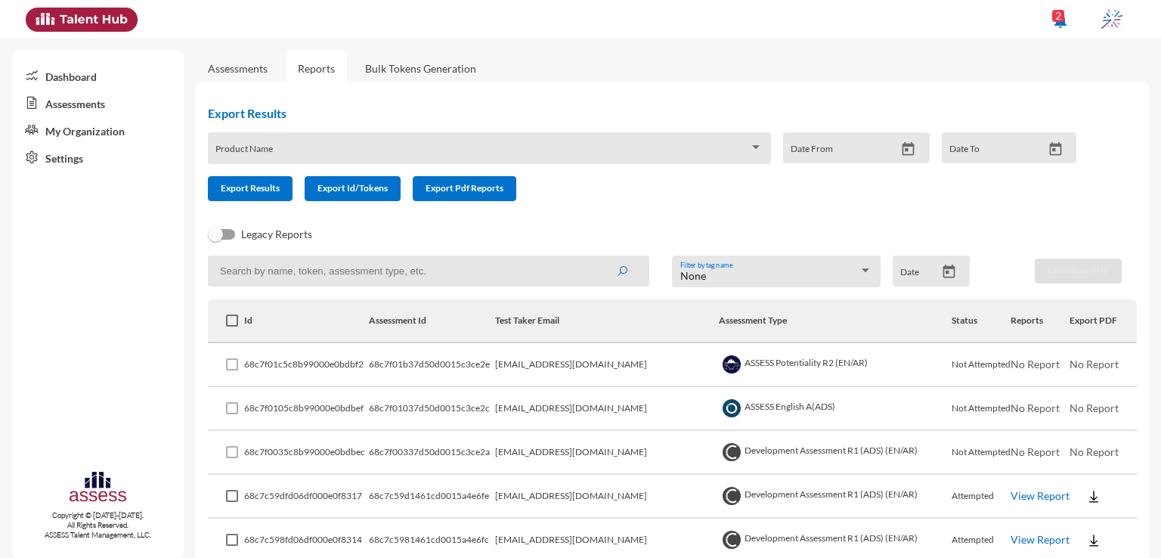
scroll to position [454, 0]
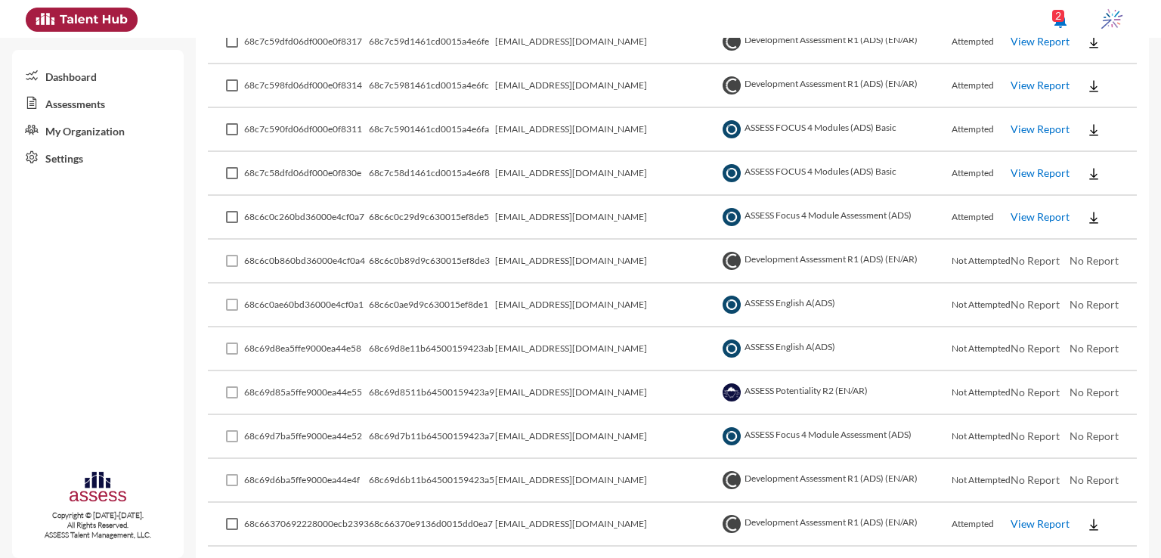
click at [1029, 216] on link "View Report" at bounding box center [1040, 216] width 59 height 13
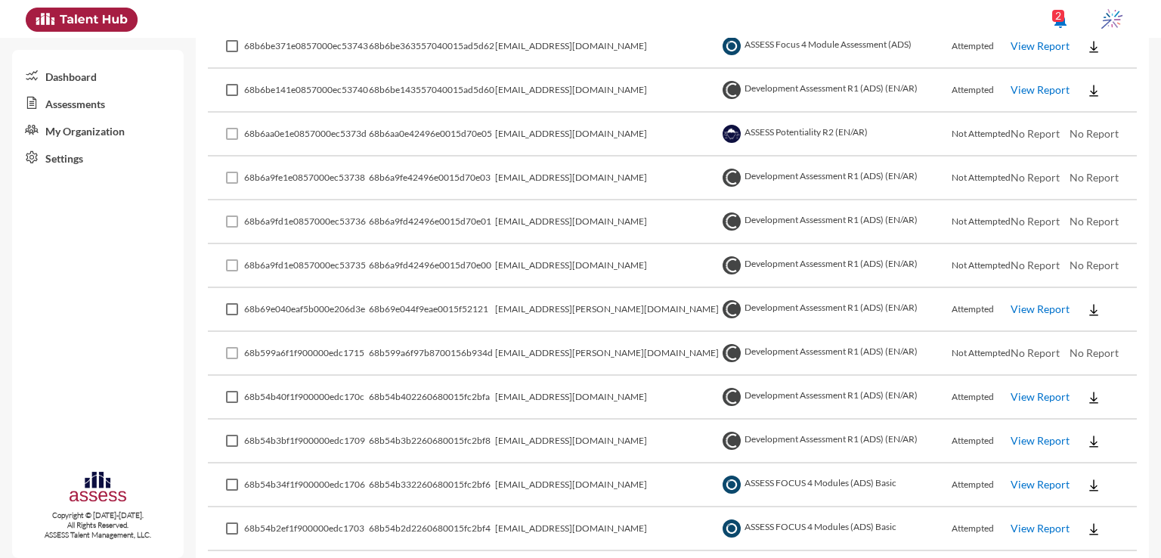
scroll to position [2521, 0]
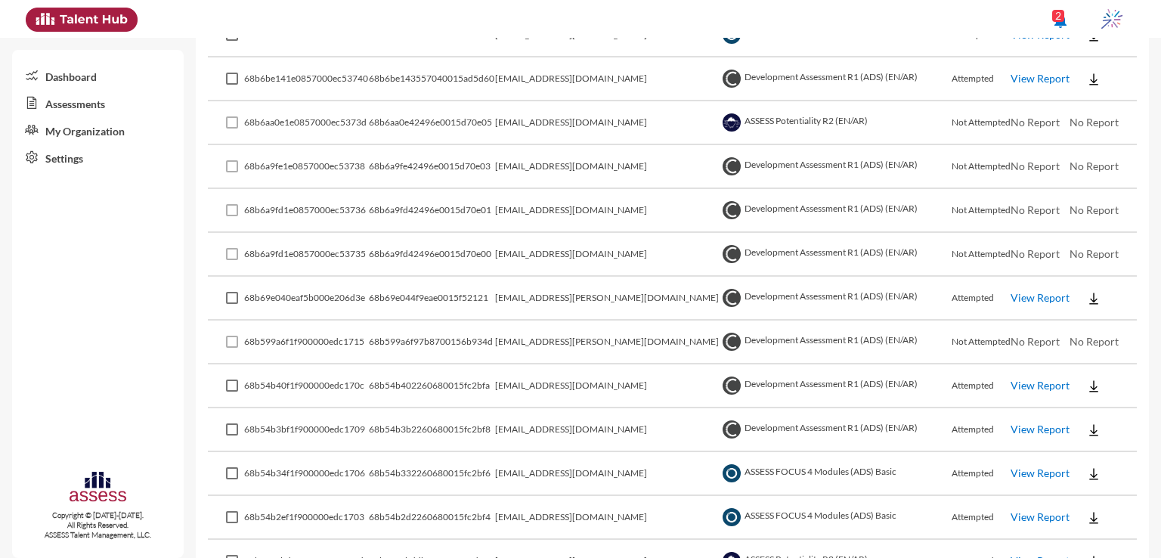
click at [1035, 288] on td "View Report" at bounding box center [1040, 299] width 59 height 44
click at [1029, 291] on link "View Report" at bounding box center [1040, 297] width 59 height 13
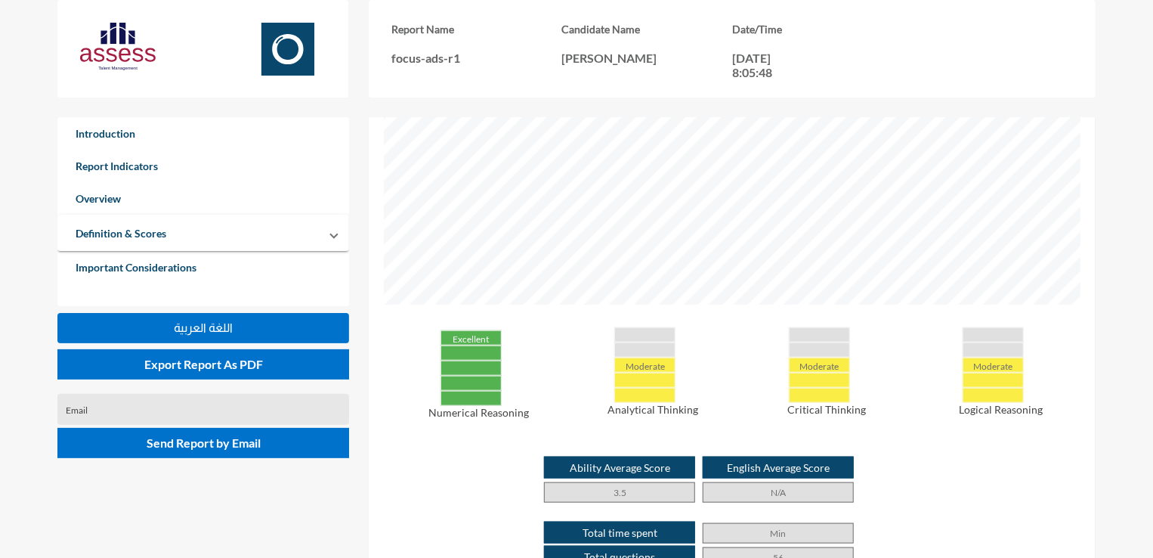
scroll to position [630, 0]
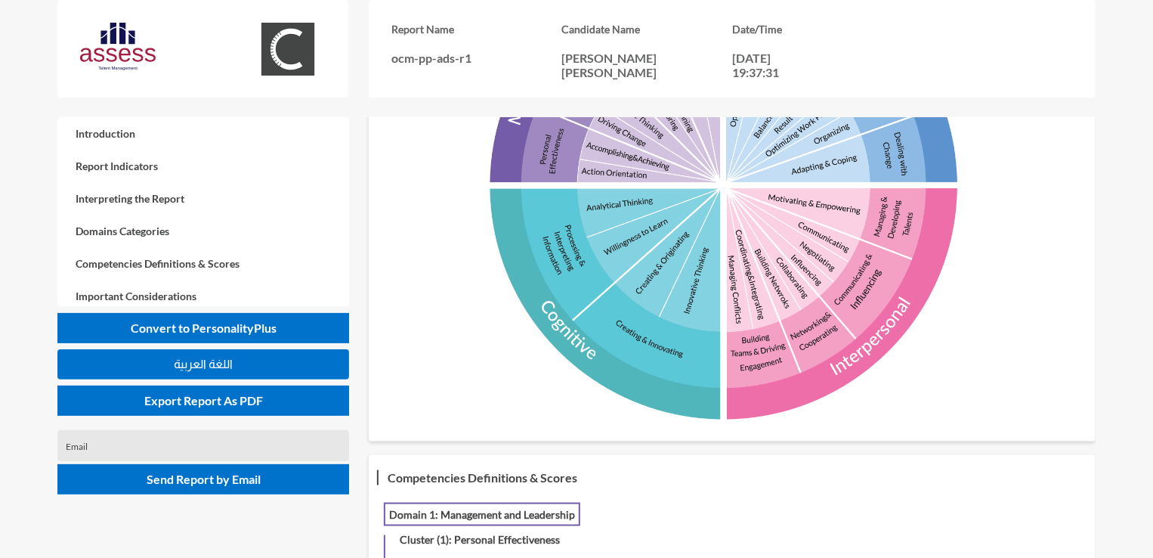
scroll to position [768, 0]
